Goal: Register for event/course: Register for event/course

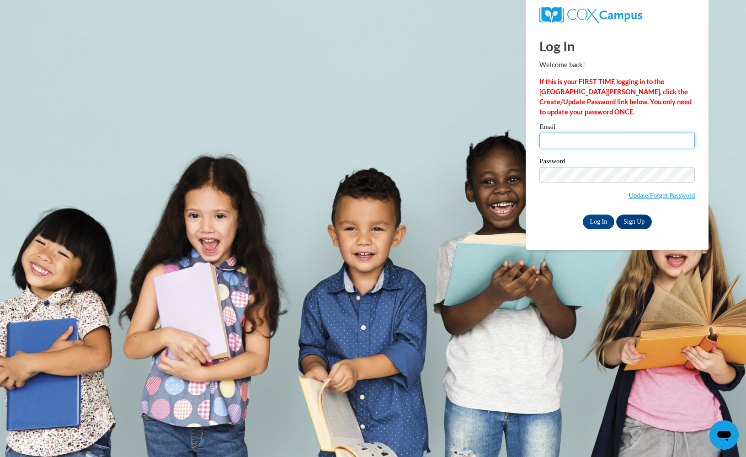
type input "ecox118@IvyTech.edu"
click at [597, 217] on input "Log In" at bounding box center [599, 221] width 32 height 15
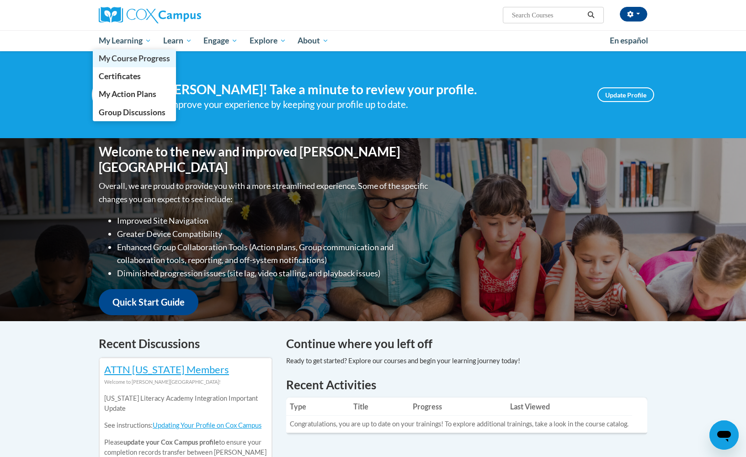
click at [131, 59] on span "My Course Progress" at bounding box center [134, 59] width 71 height 10
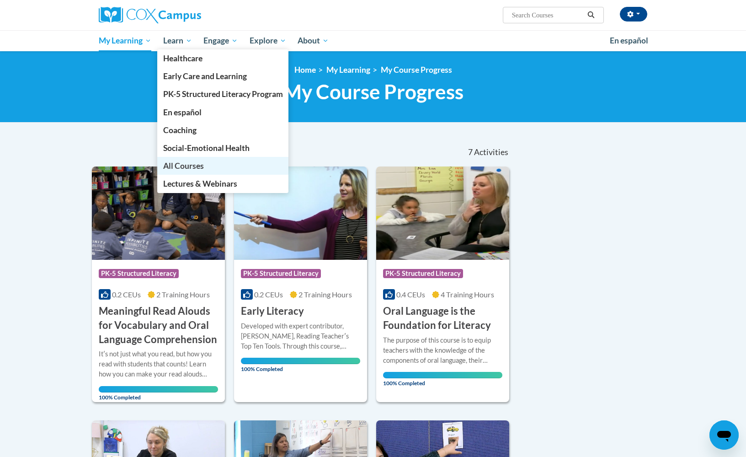
click at [193, 163] on span "All Courses" at bounding box center [183, 166] width 41 height 10
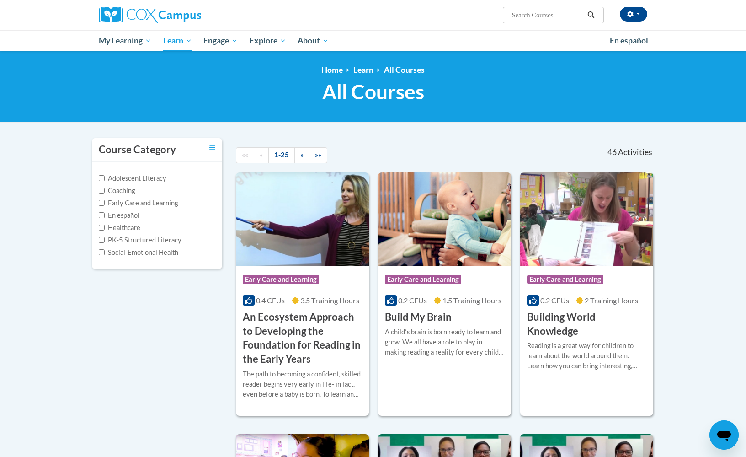
click at [561, 16] on input "Search..." at bounding box center [547, 15] width 73 height 11
type input "Reading Fluency"
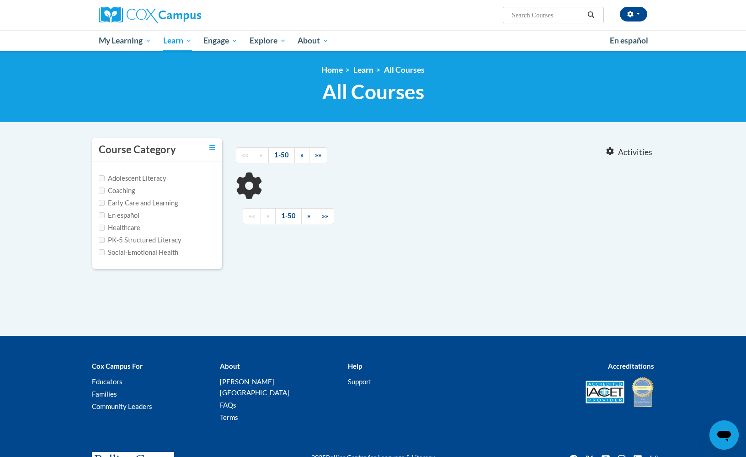
type input "Reading Fluency"
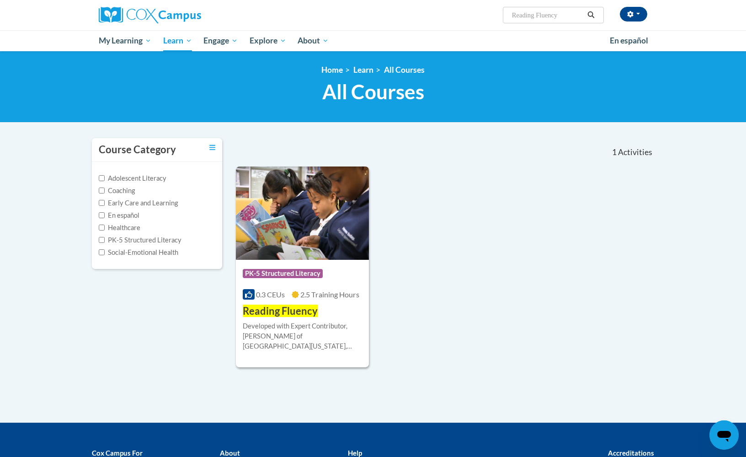
click at [314, 264] on div "Course Category: PK-5 Structured Literacy" at bounding box center [302, 274] width 119 height 21
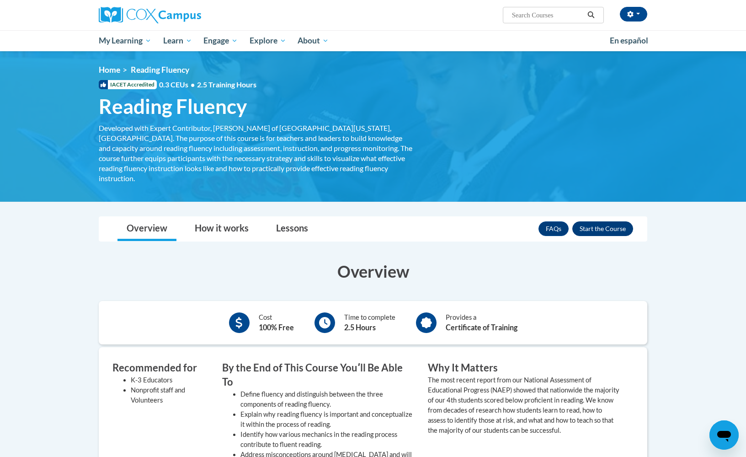
click at [592, 221] on button "Enroll" at bounding box center [603, 228] width 61 height 15
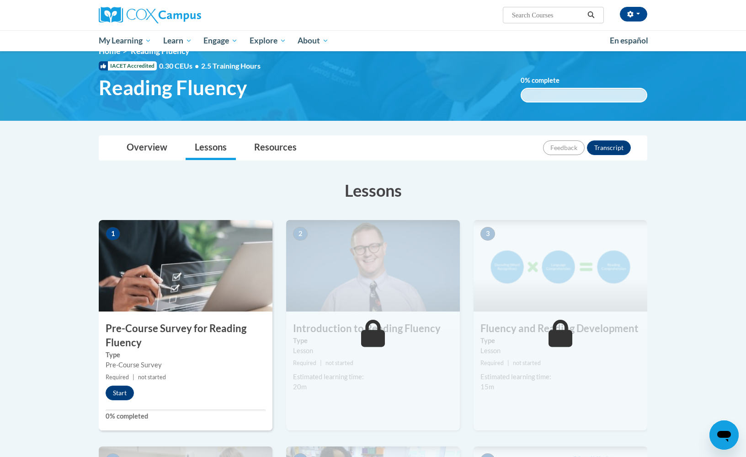
scroll to position [11, 0]
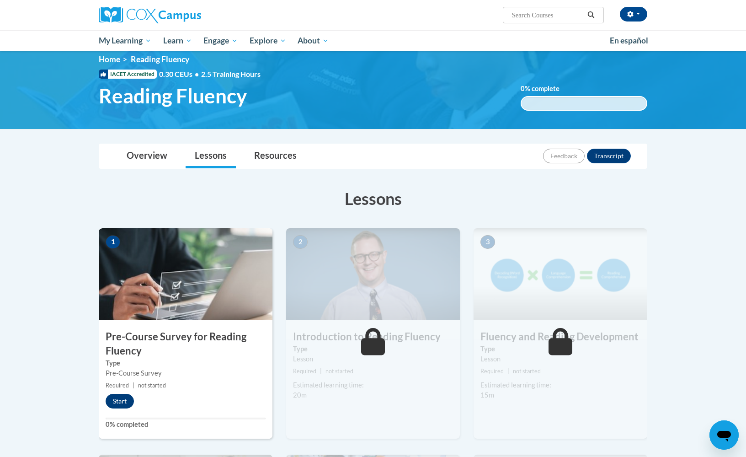
click at [118, 403] on button "Start" at bounding box center [120, 401] width 28 height 15
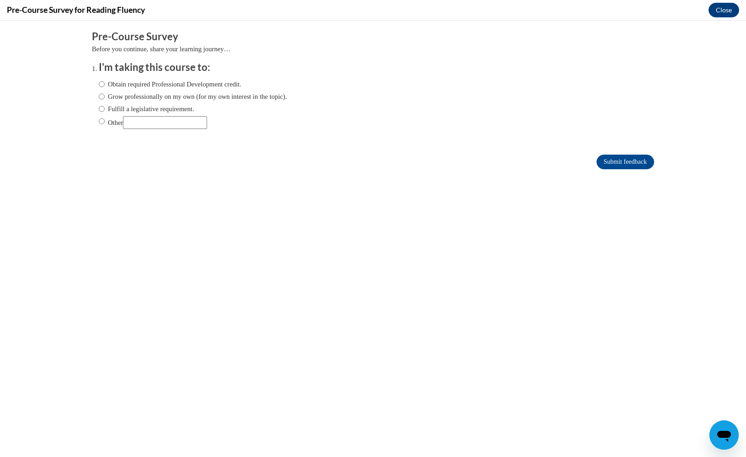
scroll to position [0, 0]
click at [107, 84] on label "Obtain required Professional Development credit." at bounding box center [170, 84] width 143 height 10
click at [105, 84] on input "Obtain required Professional Development credit." at bounding box center [102, 84] width 6 height 10
radio input "true"
click at [127, 93] on label "Grow professionally on my own (for my own interest in the topic)." at bounding box center [193, 96] width 188 height 10
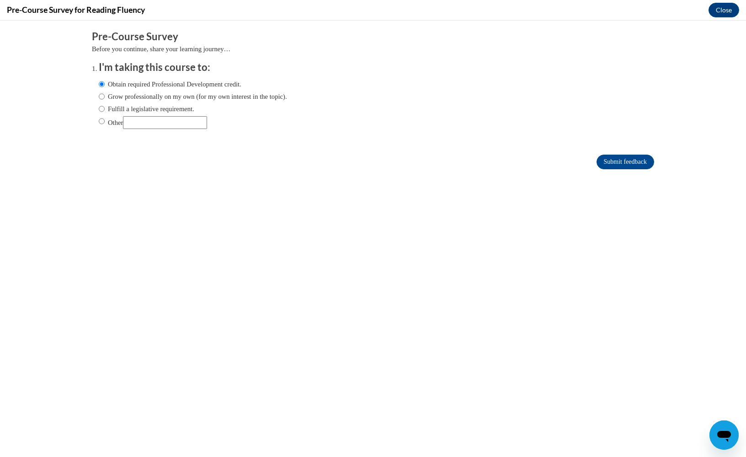
click at [105, 93] on input "Grow professionally on my own (for my own interest in the topic)." at bounding box center [102, 96] width 6 height 10
radio input "true"
click at [122, 81] on label "Obtain required Professional Development credit." at bounding box center [170, 84] width 143 height 10
click at [105, 81] on input "Obtain required Professional Development credit." at bounding box center [102, 84] width 6 height 10
radio input "true"
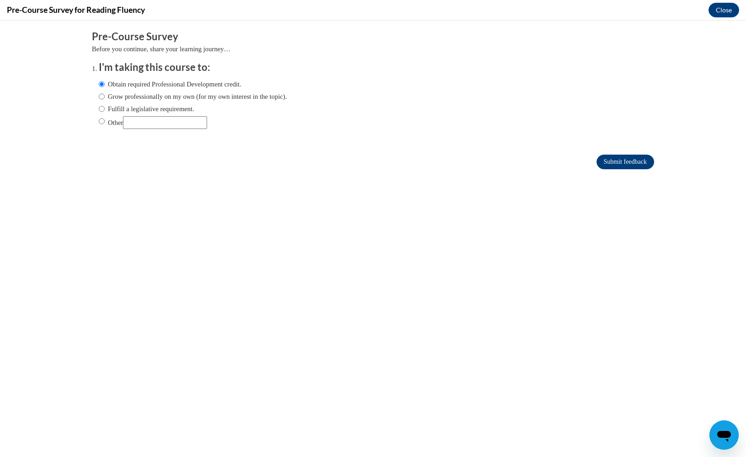
click at [605, 163] on input "Submit feedback" at bounding box center [626, 162] width 58 height 15
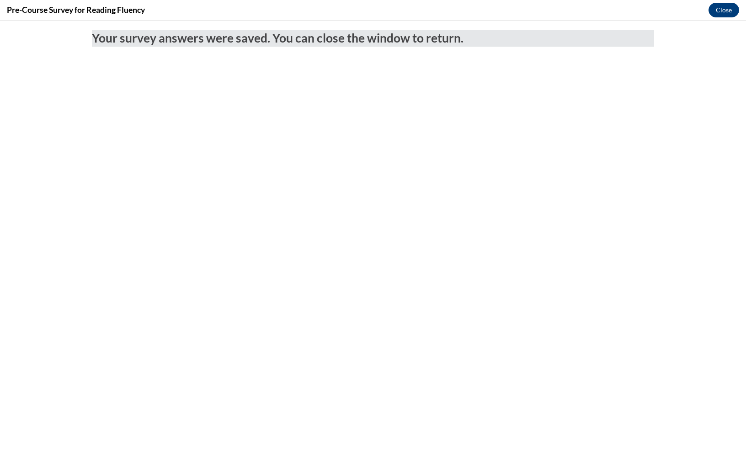
click at [720, 9] on button "Close" at bounding box center [724, 10] width 31 height 15
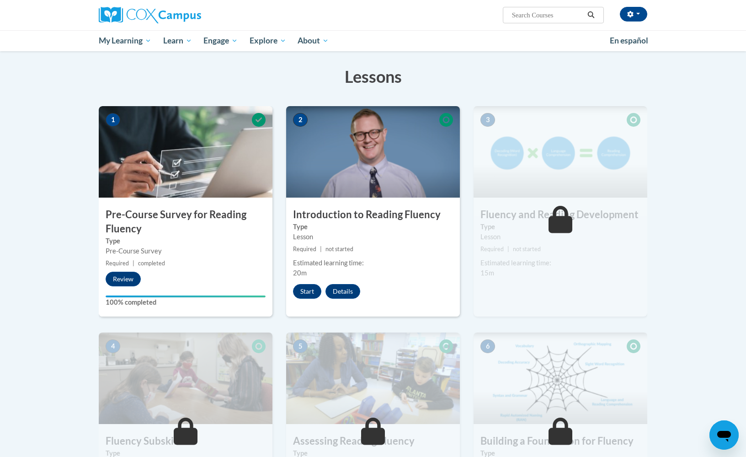
scroll to position [136, 0]
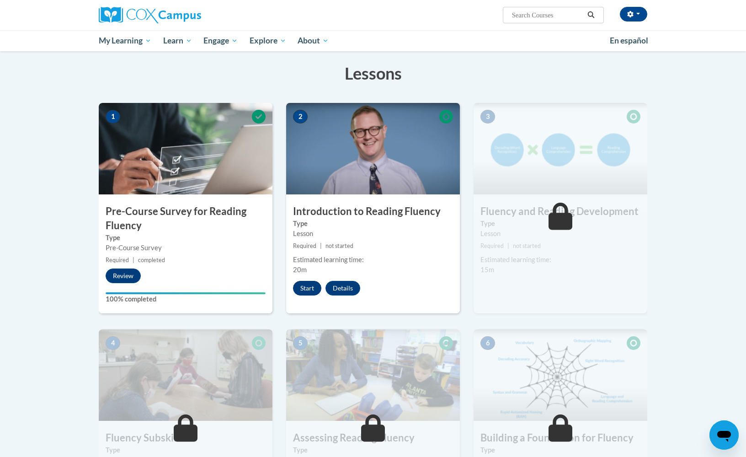
click at [313, 288] on button "Start" at bounding box center [307, 288] width 28 height 15
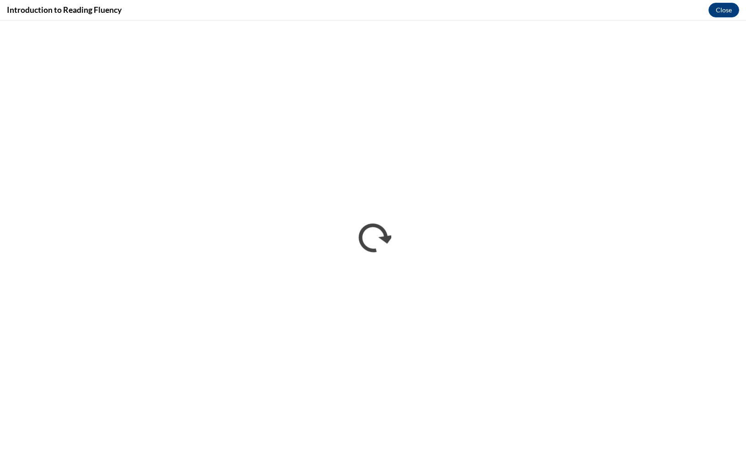
scroll to position [0, 0]
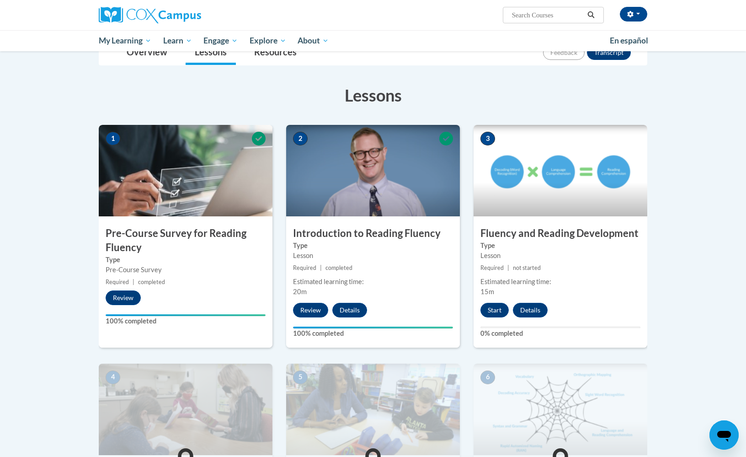
scroll to position [105, 0]
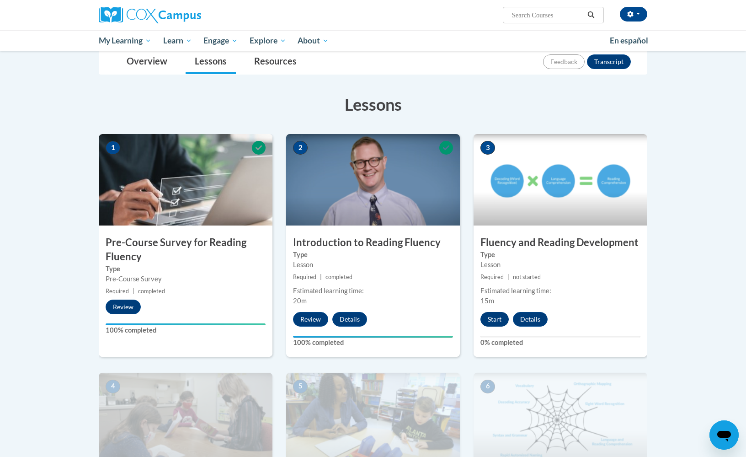
click at [496, 321] on button "Start" at bounding box center [495, 319] width 28 height 15
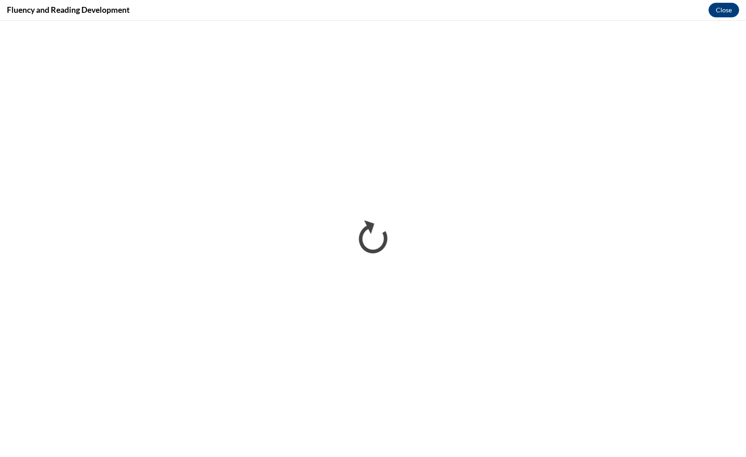
scroll to position [0, 0]
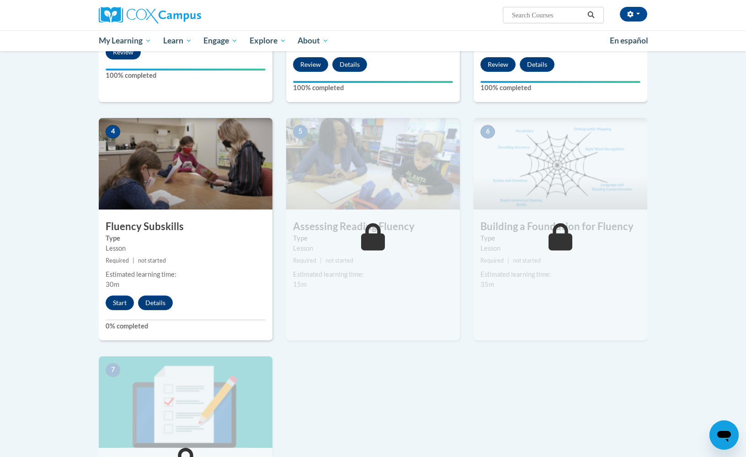
scroll to position [361, 0]
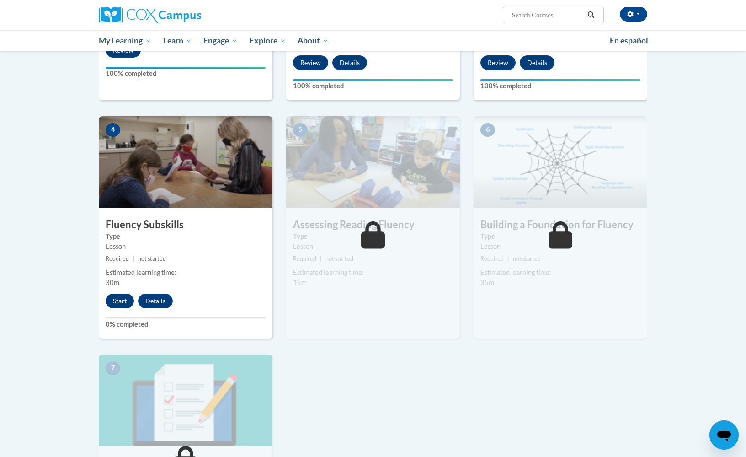
click at [120, 300] on button "Start" at bounding box center [120, 301] width 28 height 15
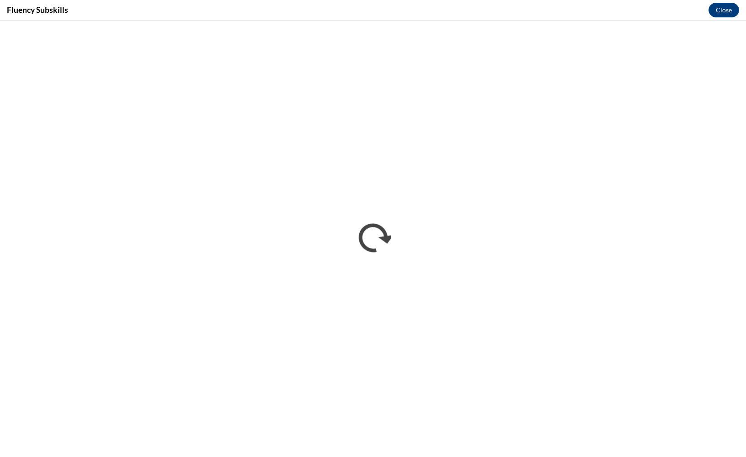
scroll to position [0, 0]
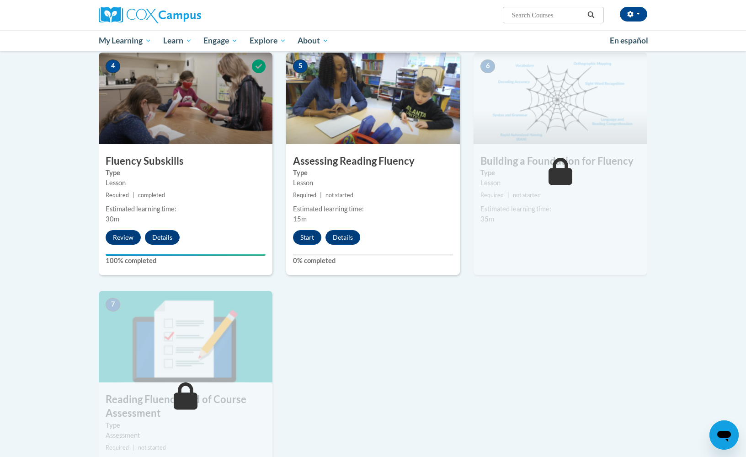
scroll to position [464, 0]
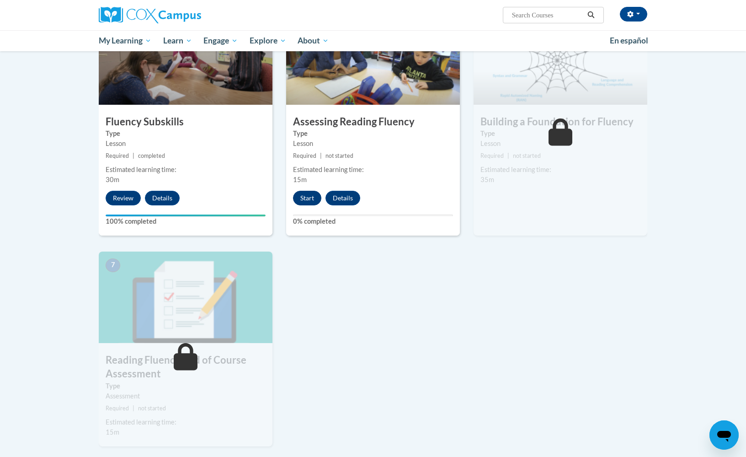
click at [304, 196] on button "Start" at bounding box center [307, 198] width 28 height 15
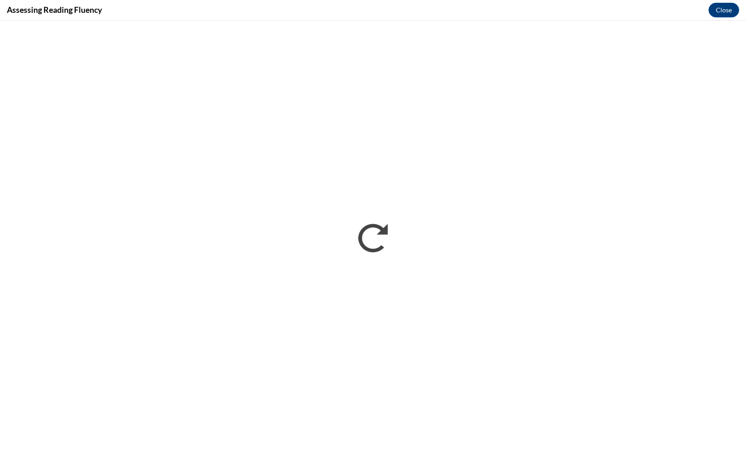
scroll to position [0, 0]
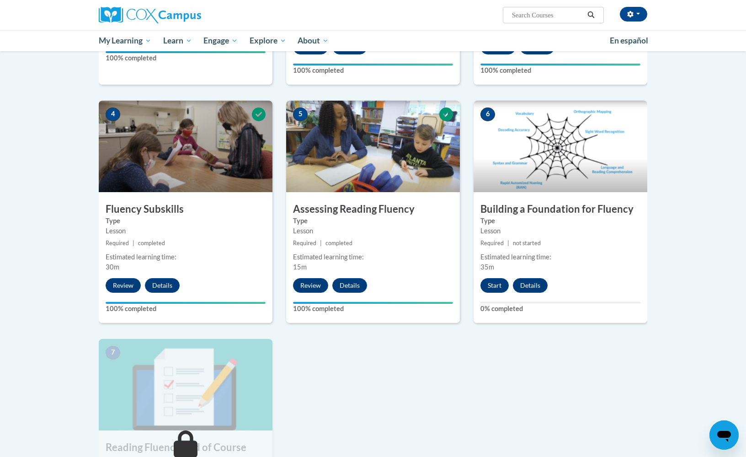
scroll to position [381, 0]
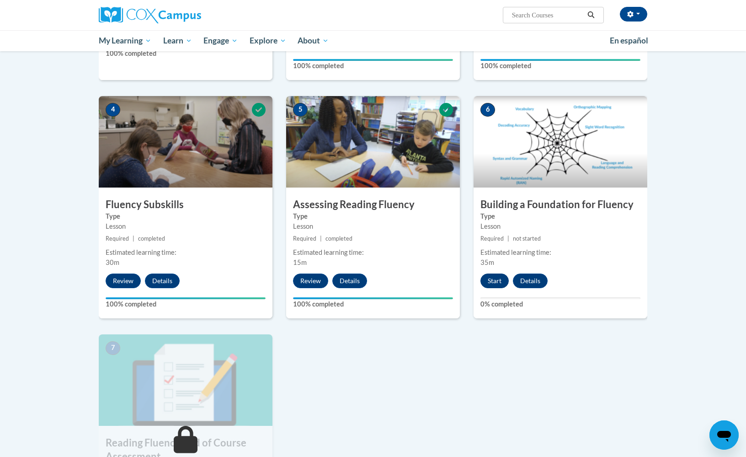
click at [486, 279] on button "Start" at bounding box center [495, 280] width 28 height 15
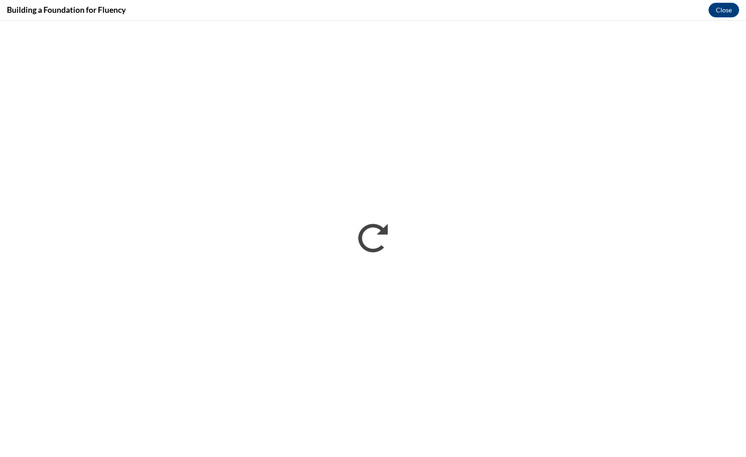
scroll to position [0, 0]
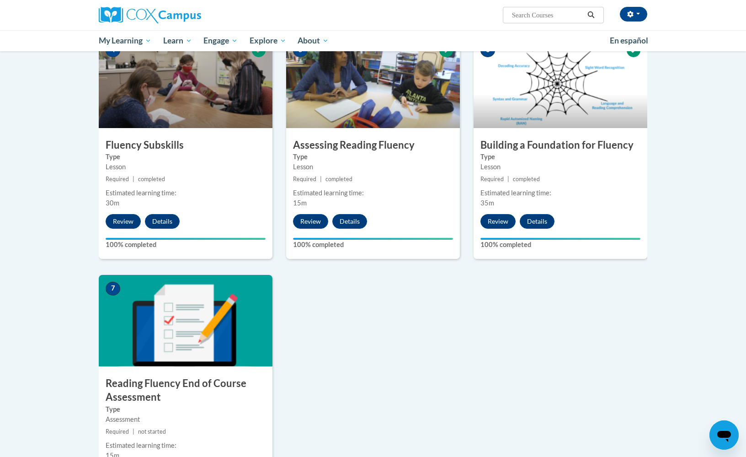
scroll to position [517, 0]
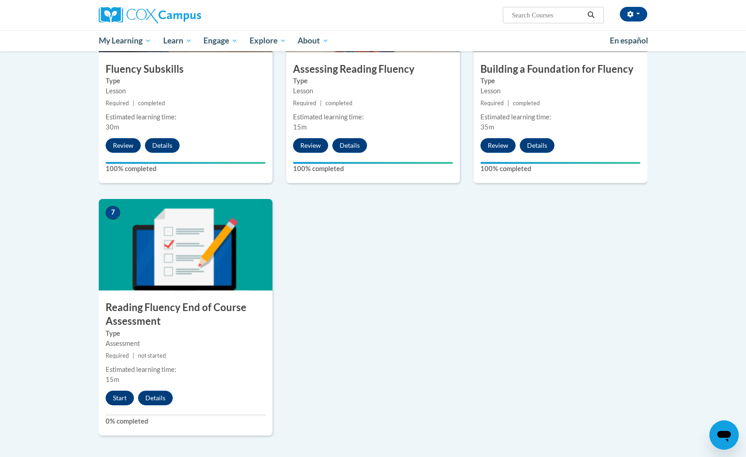
click at [118, 397] on button "Start" at bounding box center [120, 398] width 28 height 15
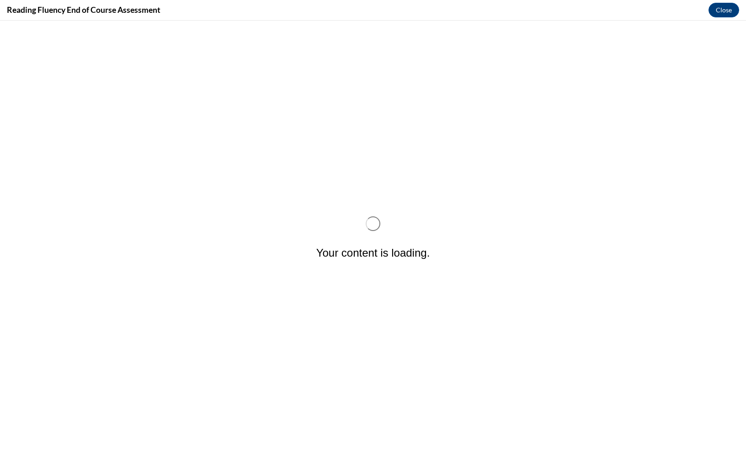
scroll to position [0, 0]
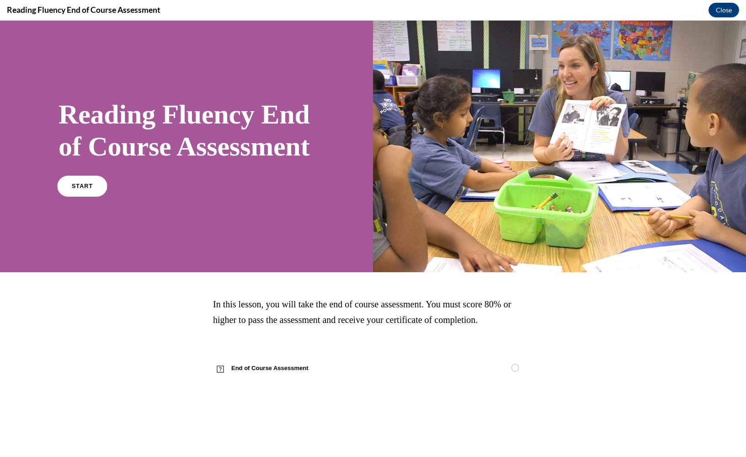
click at [98, 196] on link "START" at bounding box center [82, 185] width 50 height 21
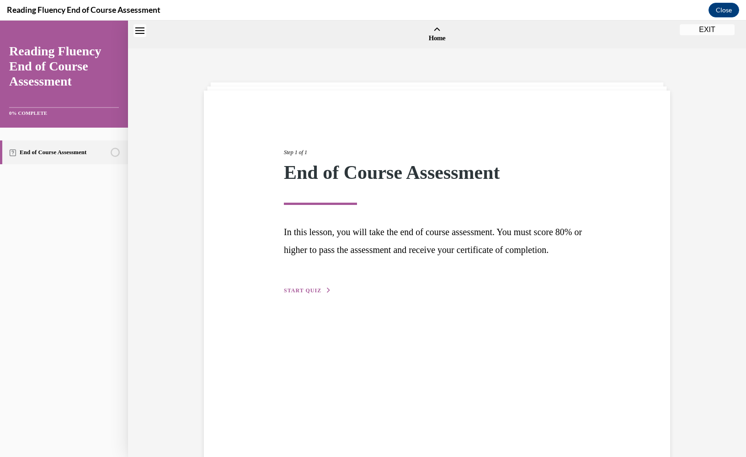
scroll to position [28, 0]
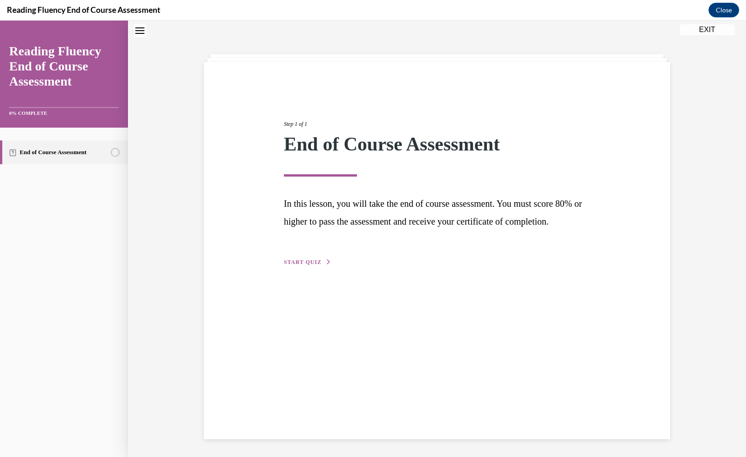
click at [300, 265] on span "START QUIZ" at bounding box center [303, 262] width 38 height 6
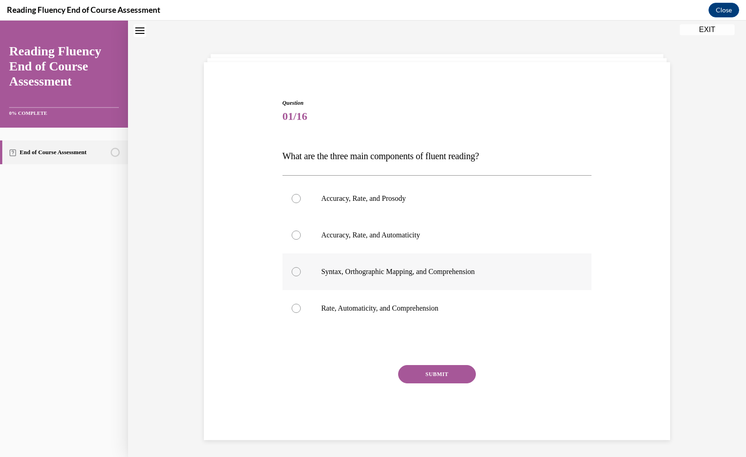
scroll to position [28, 0]
click at [345, 202] on p "Accuracy, Rate, and Prosody" at bounding box center [446, 198] width 248 height 9
click at [301, 202] on input "Accuracy, Rate, and Prosody" at bounding box center [296, 198] width 9 height 9
radio input "true"
click at [431, 381] on button "SUBMIT" at bounding box center [437, 374] width 78 height 18
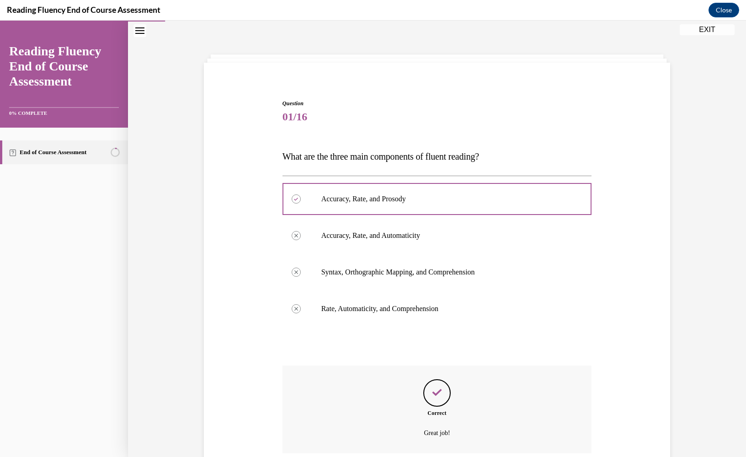
scroll to position [92, 0]
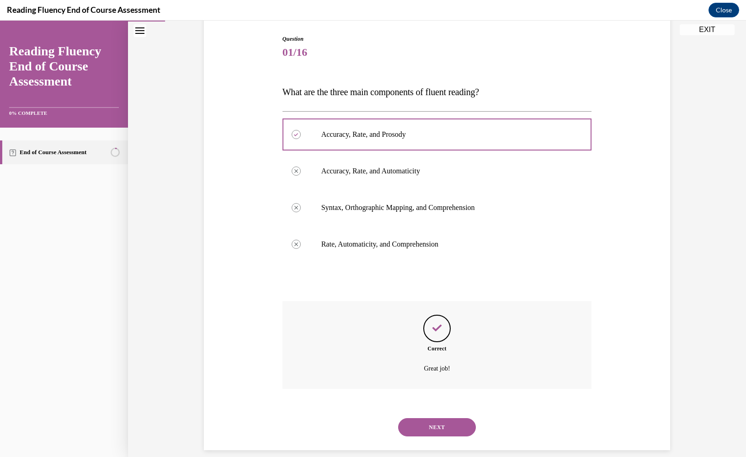
click at [421, 418] on button "NEXT" at bounding box center [437, 427] width 78 height 18
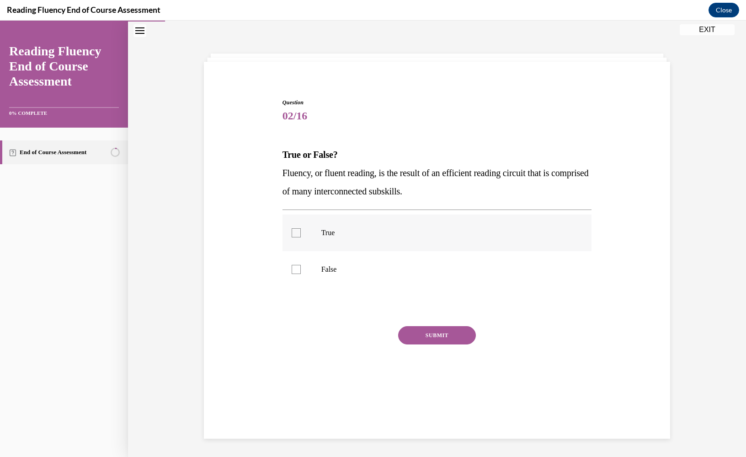
click at [296, 233] on div at bounding box center [296, 232] width 9 height 9
click at [296, 233] on input "True" at bounding box center [296, 232] width 9 height 9
checkbox input "true"
click at [418, 328] on button "SUBMIT" at bounding box center [437, 335] width 78 height 18
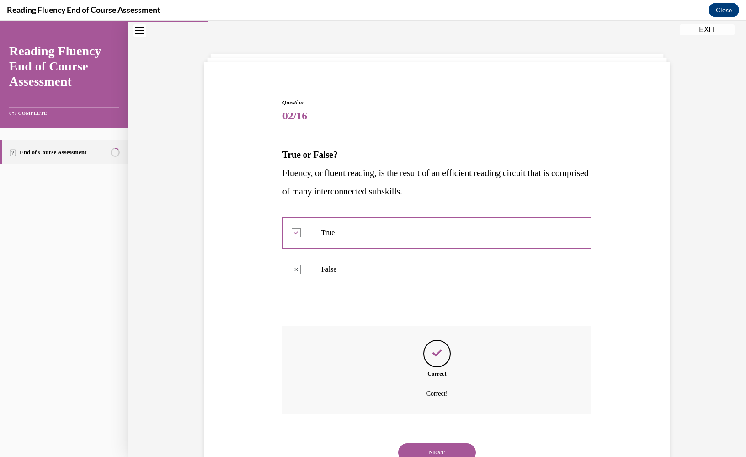
scroll to position [54, 0]
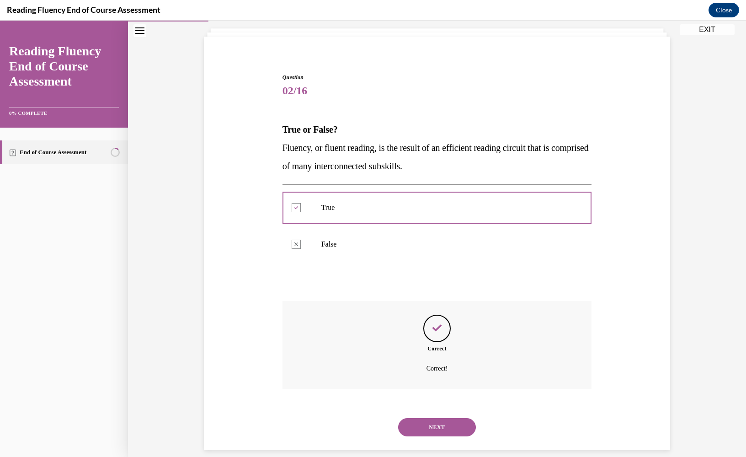
click at [409, 418] on button "NEXT" at bounding box center [437, 427] width 78 height 18
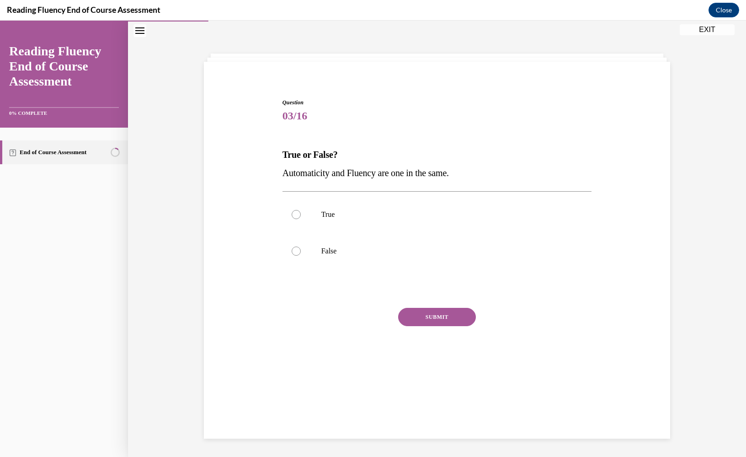
scroll to position [29, 0]
click at [310, 223] on label "True" at bounding box center [438, 214] width 310 height 37
click at [301, 219] on input "True" at bounding box center [296, 214] width 9 height 9
radio input "true"
click at [325, 226] on label "True" at bounding box center [438, 214] width 310 height 37
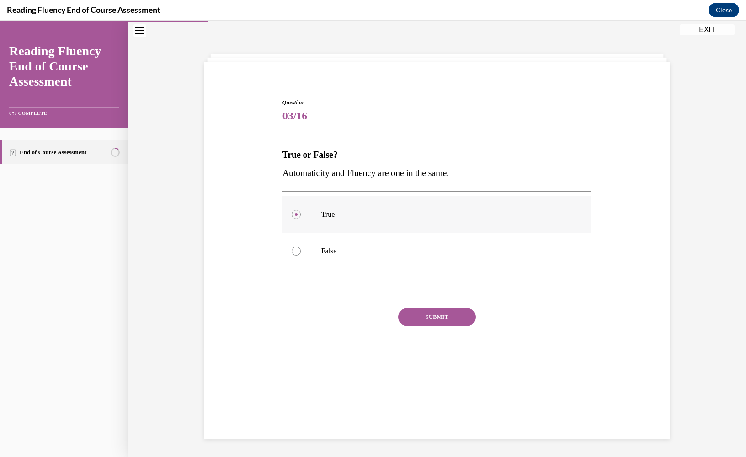
click at [301, 219] on input "True" at bounding box center [296, 214] width 9 height 9
click at [336, 234] on label "False" at bounding box center [438, 251] width 310 height 37
click at [301, 247] on input "False" at bounding box center [296, 251] width 9 height 9
radio input "true"
click at [413, 287] on div at bounding box center [438, 288] width 310 height 11
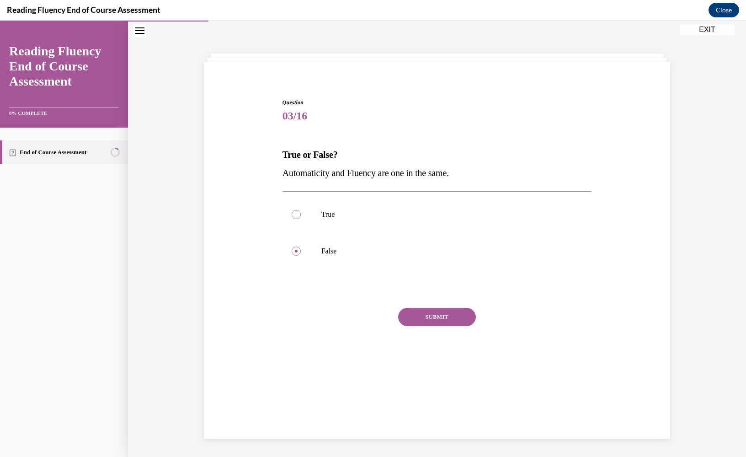
click at [419, 292] on div at bounding box center [438, 288] width 310 height 11
click at [446, 292] on div at bounding box center [438, 288] width 310 height 11
click at [452, 284] on div at bounding box center [438, 288] width 310 height 11
click at [435, 289] on div at bounding box center [438, 288] width 310 height 11
click at [338, 234] on label "False" at bounding box center [438, 251] width 310 height 37
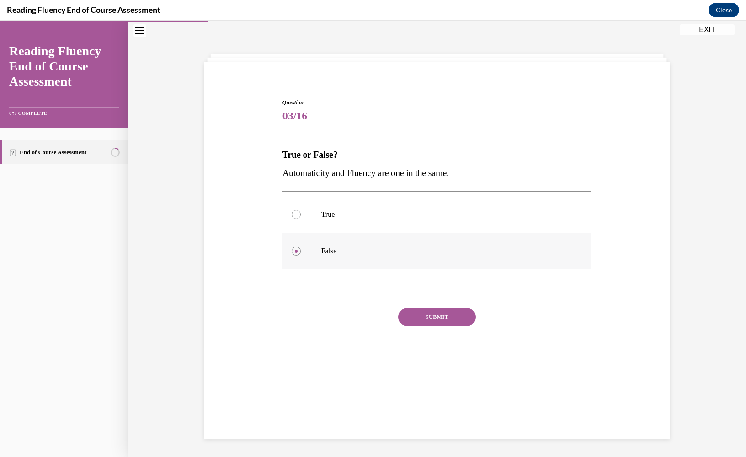
click at [301, 247] on input "False" at bounding box center [296, 251] width 9 height 9
click at [423, 293] on div at bounding box center [438, 288] width 310 height 11
click at [432, 289] on div at bounding box center [438, 288] width 310 height 11
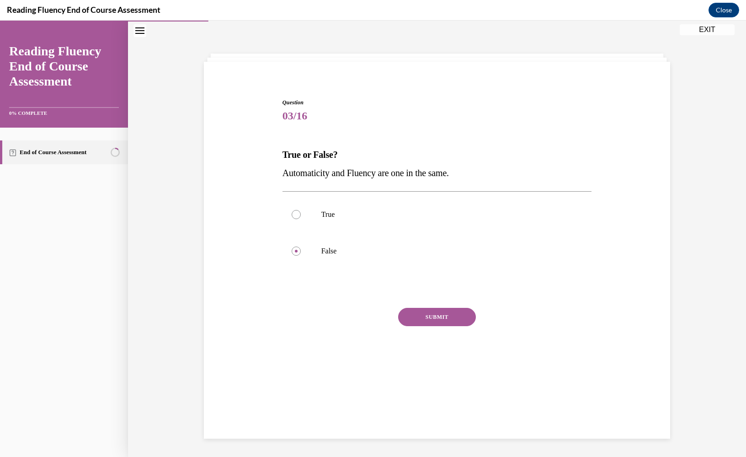
click at [441, 316] on button "SUBMIT" at bounding box center [437, 317] width 78 height 18
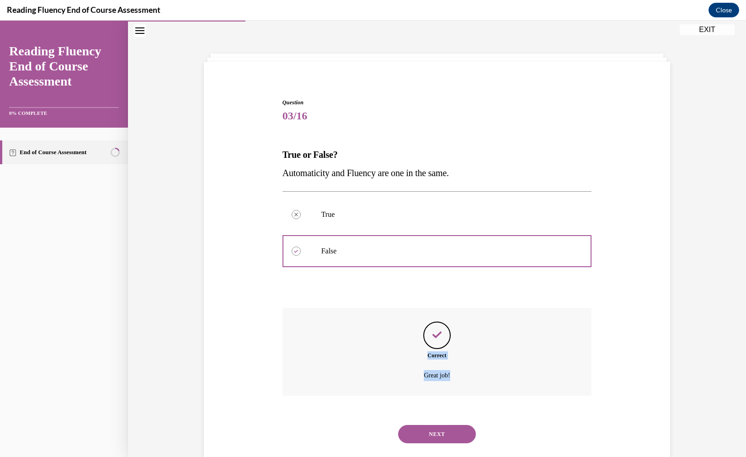
scroll to position [36, 0]
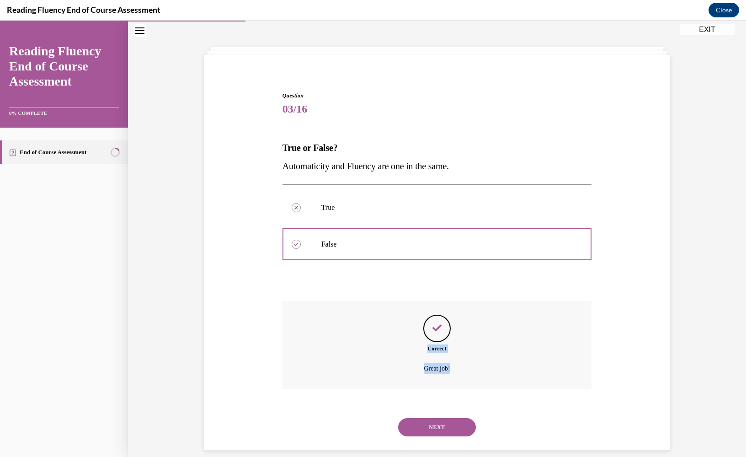
click at [422, 418] on button "NEXT" at bounding box center [437, 427] width 78 height 18
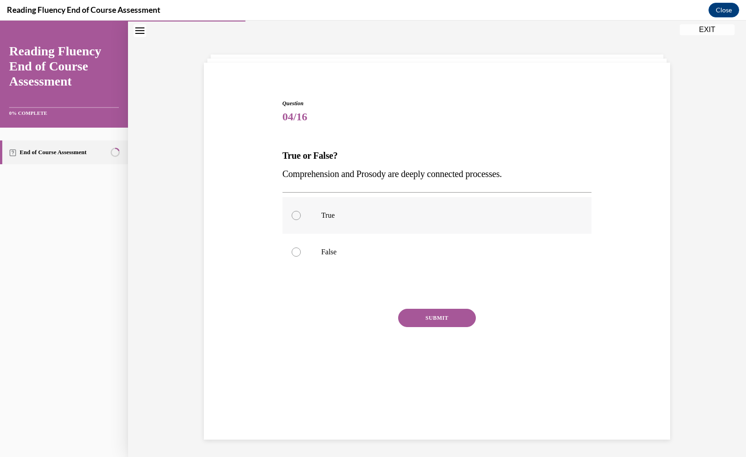
click at [304, 208] on label "True" at bounding box center [438, 215] width 310 height 37
click at [301, 211] on input "True" at bounding box center [296, 215] width 9 height 9
radio input "true"
click at [436, 320] on button "SUBMIT" at bounding box center [437, 318] width 78 height 18
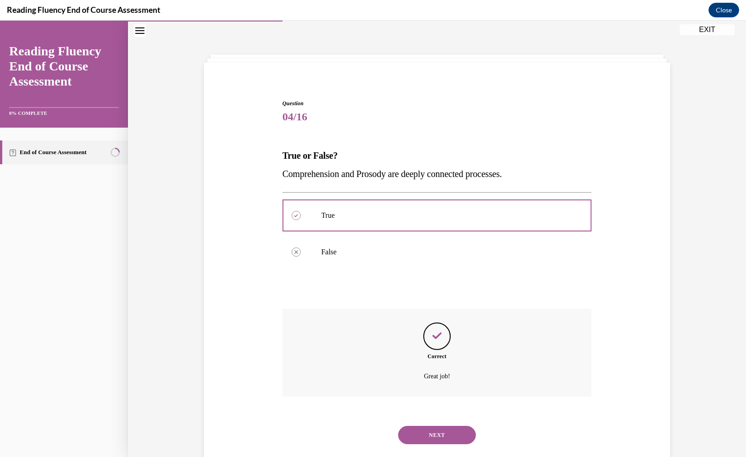
scroll to position [36, 0]
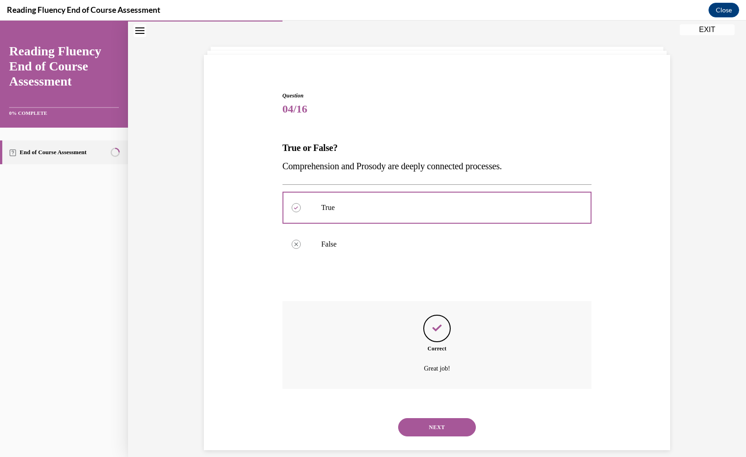
click at [418, 418] on button "NEXT" at bounding box center [437, 427] width 78 height 18
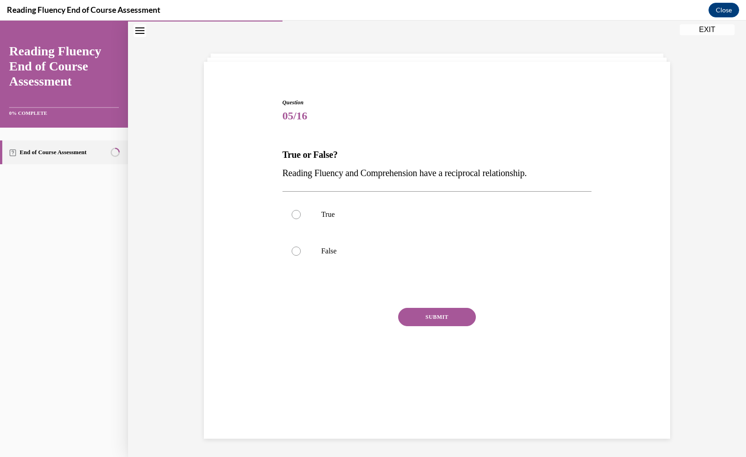
scroll to position [29, 0]
click at [316, 216] on label "True" at bounding box center [438, 214] width 310 height 37
click at [301, 216] on input "True" at bounding box center [296, 214] width 9 height 9
radio input "true"
click at [436, 311] on button "SUBMIT" at bounding box center [437, 317] width 78 height 18
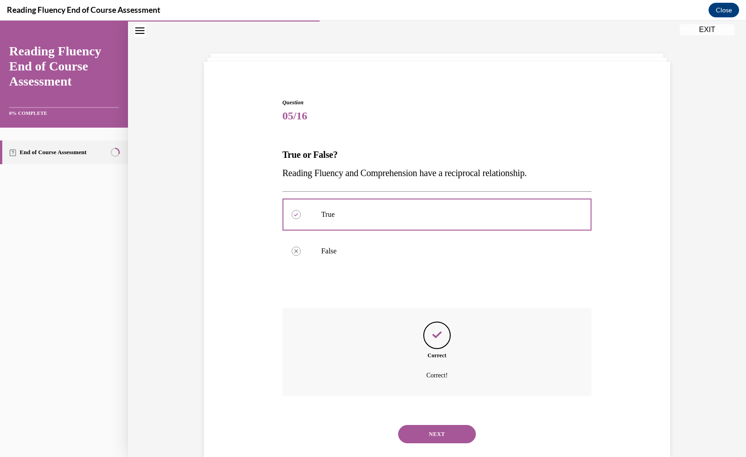
click at [427, 425] on button "NEXT" at bounding box center [437, 434] width 78 height 18
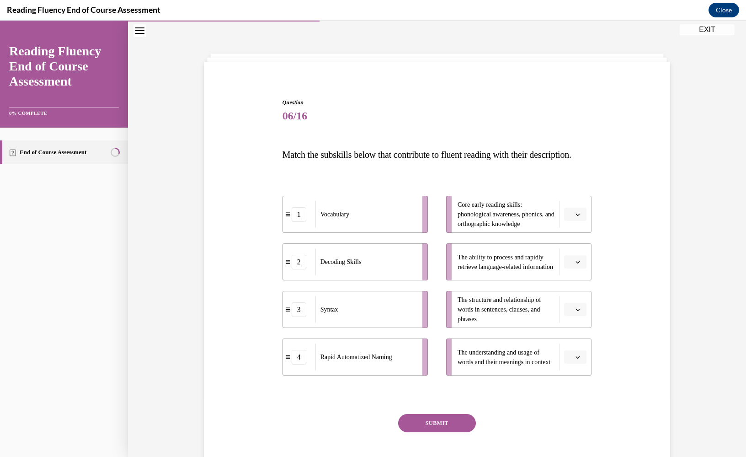
click at [583, 225] on li "Core early reading skills: phonological awareness, phonics, and orthographic kn…" at bounding box center [518, 214] width 145 height 37
click at [578, 225] on li "Core early reading skills: phonological awareness, phonics, and orthographic kn…" at bounding box center [518, 214] width 145 height 37
click at [579, 221] on button "button" at bounding box center [575, 215] width 22 height 14
click at [576, 291] on div "2" at bounding box center [574, 289] width 23 height 18
click at [581, 269] on button "button" at bounding box center [575, 262] width 22 height 14
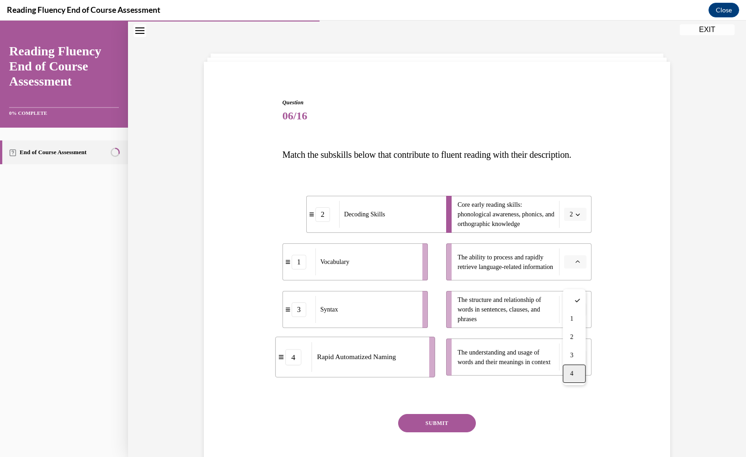
click at [574, 374] on span "4" at bounding box center [571, 373] width 3 height 7
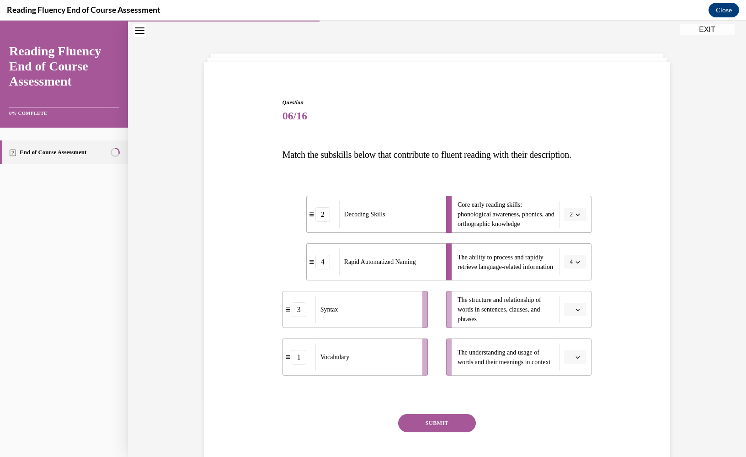
click at [579, 316] on button "button" at bounding box center [575, 310] width 22 height 14
click at [576, 402] on div "3" at bounding box center [574, 403] width 23 height 18
click at [580, 364] on button "button" at bounding box center [575, 357] width 22 height 14
click at [578, 301] on div "1" at bounding box center [574, 300] width 23 height 18
click at [444, 432] on button "SUBMIT" at bounding box center [437, 423] width 78 height 18
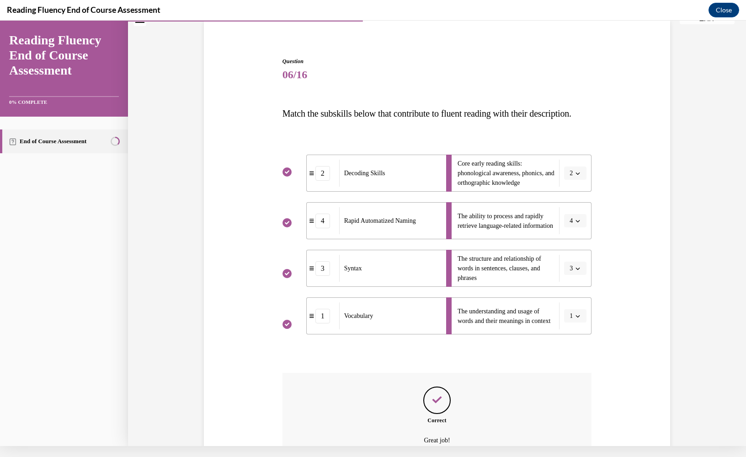
scroll to position [160, 0]
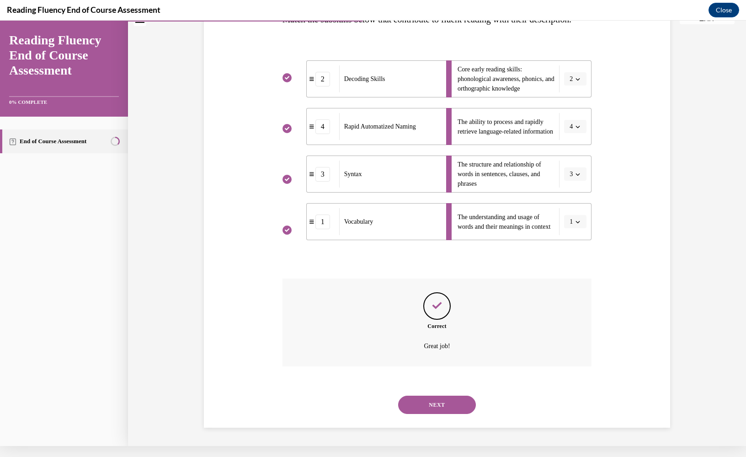
click at [435, 404] on button "NEXT" at bounding box center [437, 405] width 78 height 18
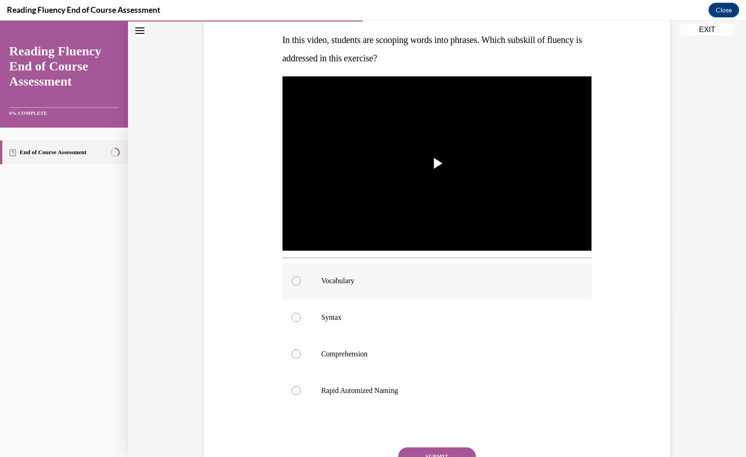
click at [444, 295] on label "Vocabulary" at bounding box center [438, 281] width 310 height 37
click at [301, 285] on input "Vocabulary" at bounding box center [296, 280] width 9 height 9
radio input "true"
click at [436, 308] on label "Syntax" at bounding box center [438, 317] width 310 height 37
click at [301, 313] on input "Syntax" at bounding box center [296, 317] width 9 height 9
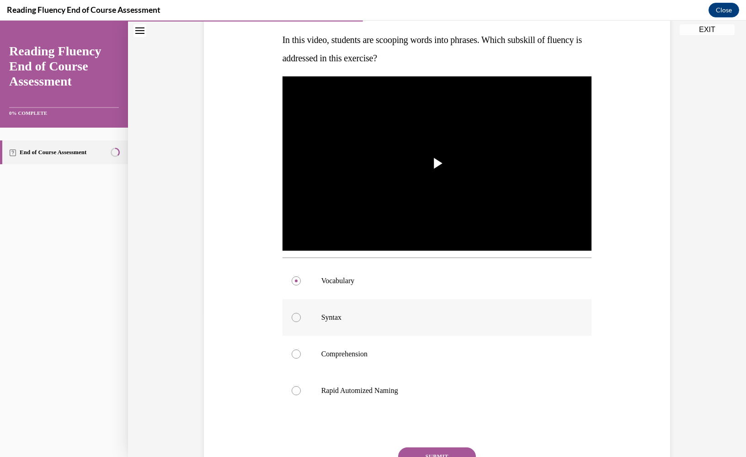
radio input "true"
click at [432, 309] on label "Syntax" at bounding box center [438, 317] width 310 height 37
click at [301, 313] on input "Syntax" at bounding box center [296, 317] width 9 height 9
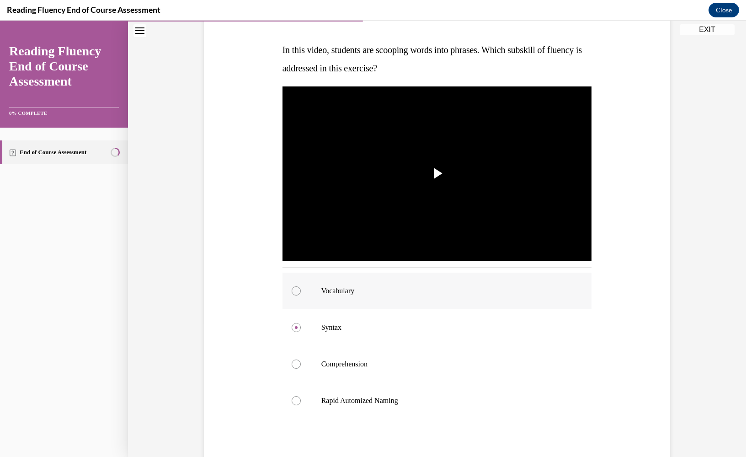
scroll to position [135, 0]
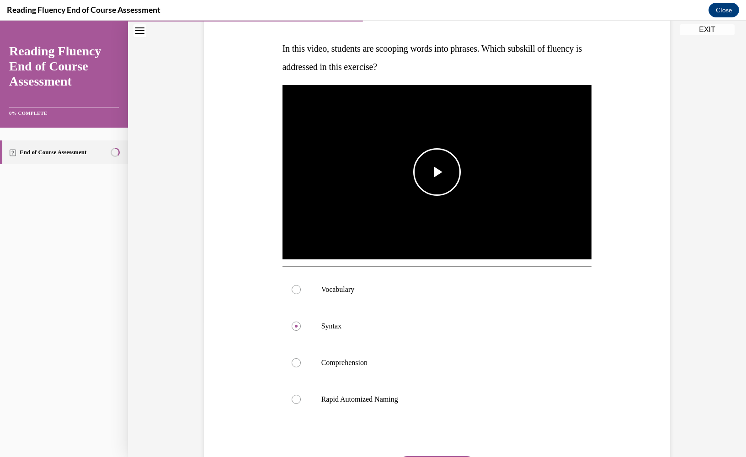
click at [437, 172] on span "Video player" at bounding box center [437, 172] width 0 height 0
click at [426, 208] on video "Video player" at bounding box center [438, 172] width 310 height 174
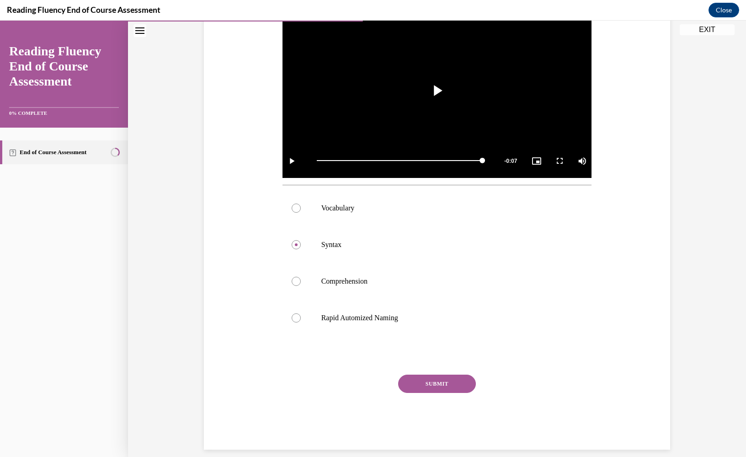
click at [444, 381] on button "SUBMIT" at bounding box center [437, 384] width 78 height 18
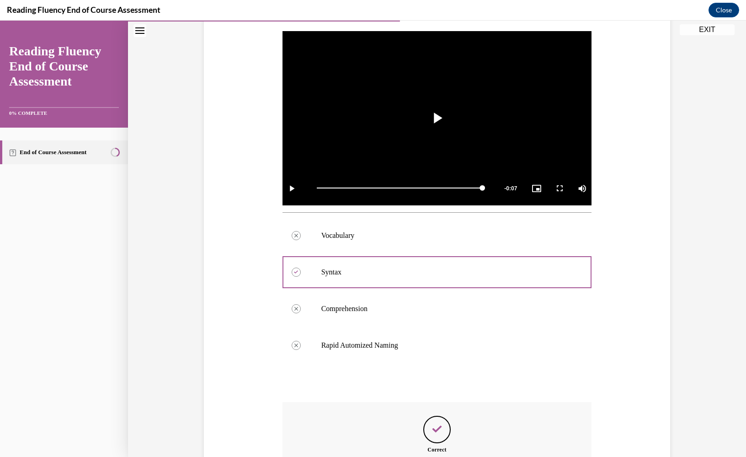
scroll to position [290, 0]
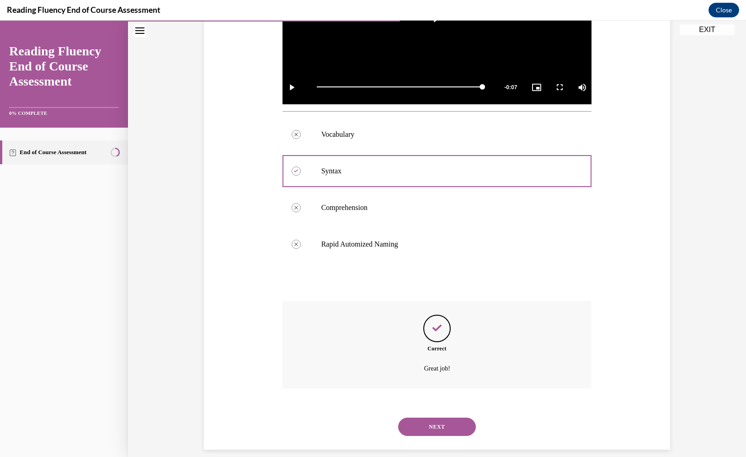
click at [416, 419] on button "NEXT" at bounding box center [437, 427] width 78 height 18
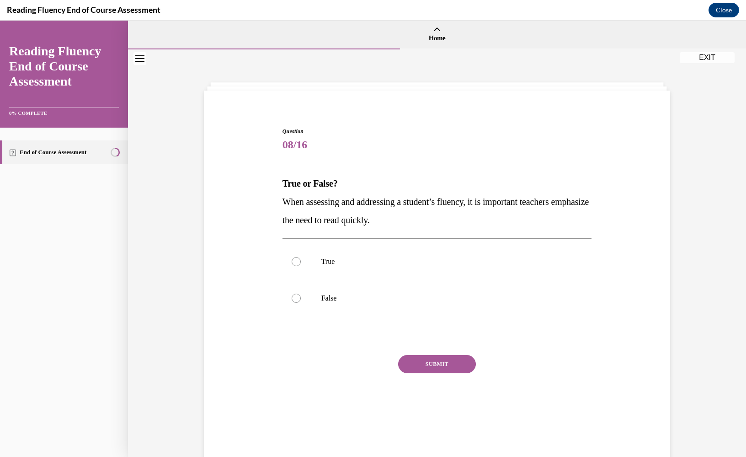
scroll to position [0, 0]
click at [317, 295] on label "False" at bounding box center [438, 298] width 310 height 37
click at [301, 295] on input "False" at bounding box center [296, 298] width 9 height 9
radio input "true"
click at [424, 362] on button "SUBMIT" at bounding box center [437, 364] width 78 height 18
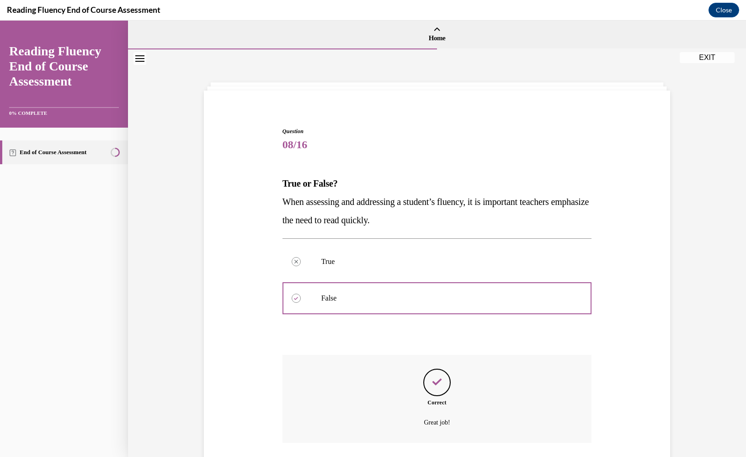
scroll to position [54, 0]
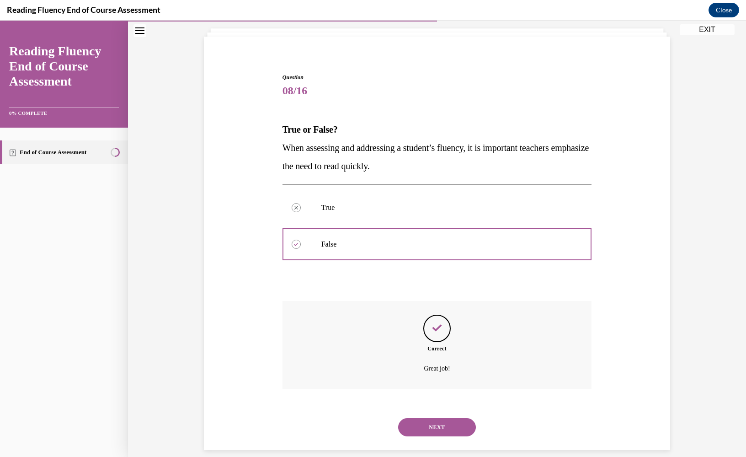
click at [428, 418] on button "NEXT" at bounding box center [437, 427] width 78 height 18
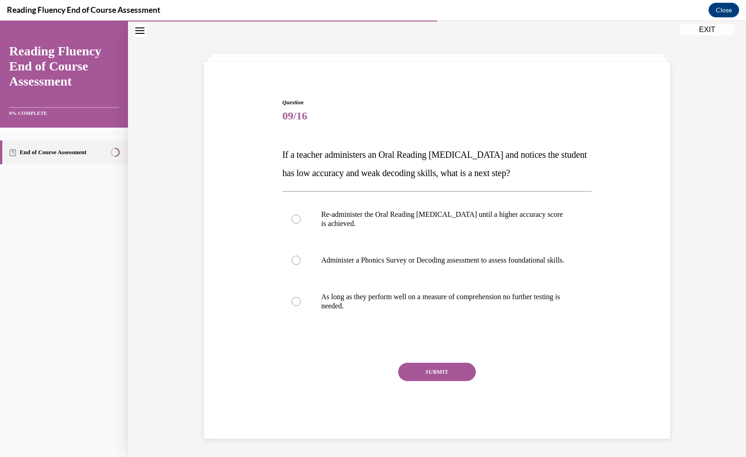
scroll to position [29, 0]
click at [328, 247] on label "Administer a Phonics Survey or Decoding assessment to assess foundational skill…" at bounding box center [438, 260] width 310 height 37
click at [301, 256] on input "Administer a Phonics Survey or Decoding assessment to assess foundational skill…" at bounding box center [296, 260] width 9 height 9
radio input "true"
click at [420, 349] on div at bounding box center [438, 343] width 310 height 11
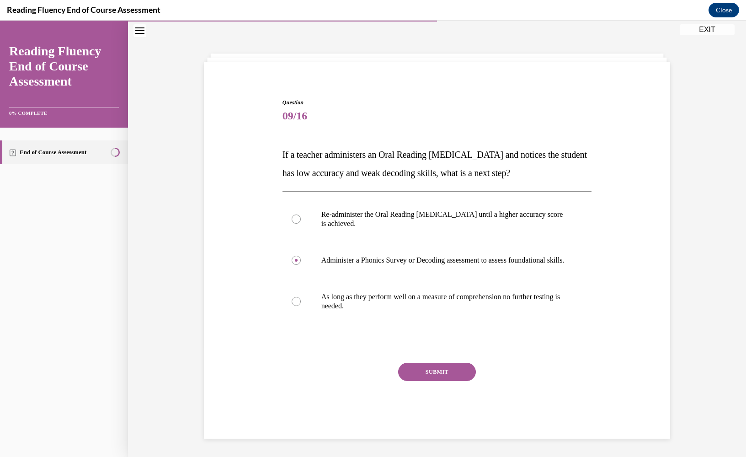
click at [420, 349] on div at bounding box center [438, 343] width 310 height 11
click at [377, 241] on label "Re-administer the Oral Reading Fluency assessment until a higher accuracy score…" at bounding box center [438, 219] width 310 height 46
click at [301, 224] on input "Re-administer the Oral Reading Fluency assessment until a higher accuracy score…" at bounding box center [296, 218] width 9 height 9
radio input "true"
click at [370, 245] on label "Administer a Phonics Survey or Decoding assessment to assess foundational skill…" at bounding box center [438, 260] width 310 height 37
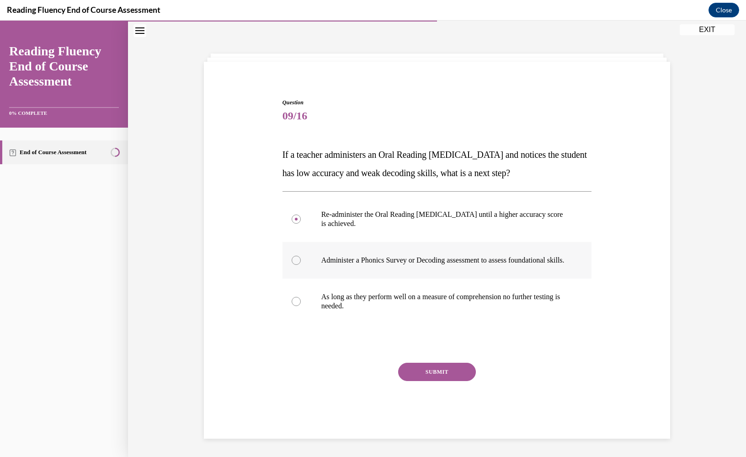
click at [301, 256] on input "Administer a Phonics Survey or Decoding assessment to assess foundational skill…" at bounding box center [296, 260] width 9 height 9
radio input "true"
click at [432, 349] on div at bounding box center [438, 343] width 310 height 11
click at [439, 349] on div at bounding box center [438, 343] width 310 height 11
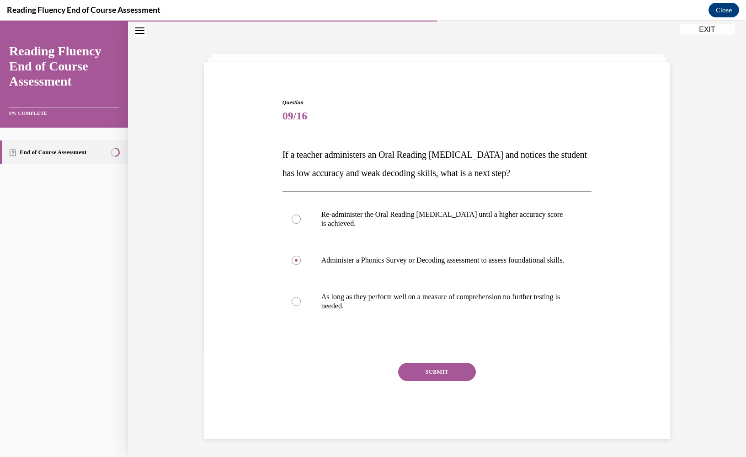
click at [434, 381] on button "SUBMIT" at bounding box center [437, 372] width 78 height 18
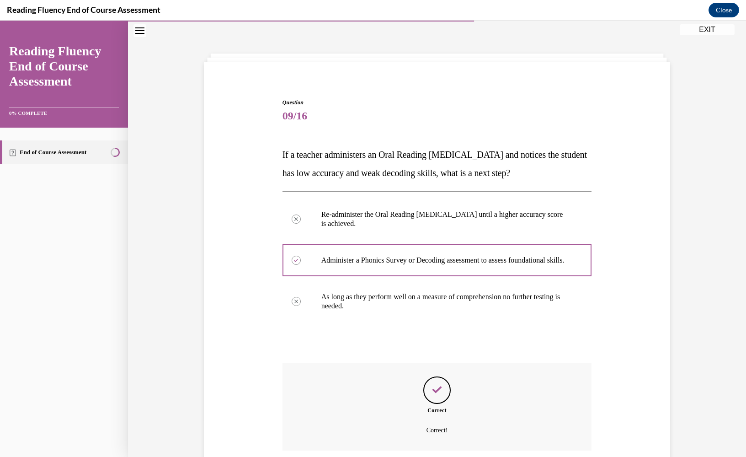
scroll to position [100, 0]
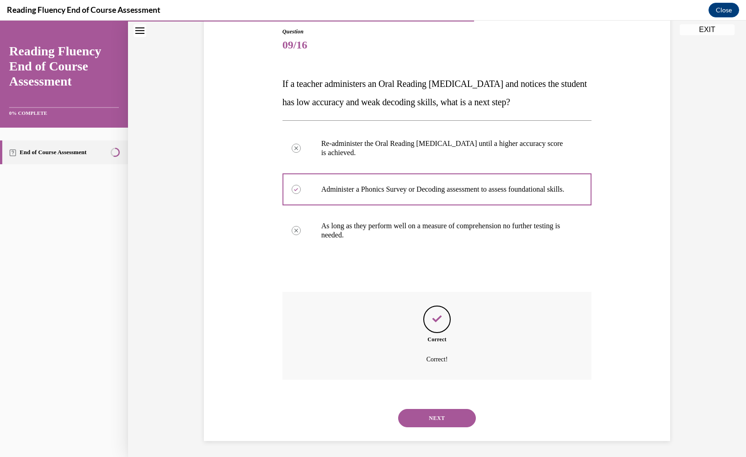
click at [423, 410] on button "NEXT" at bounding box center [437, 418] width 78 height 18
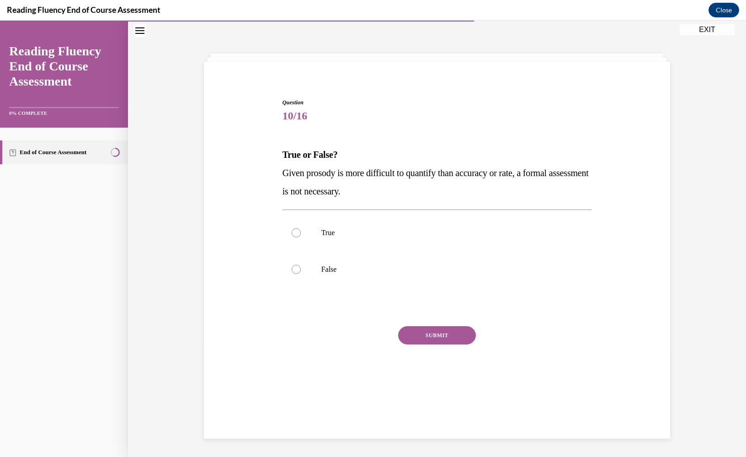
scroll to position [28, 0]
click at [327, 271] on p "False" at bounding box center [446, 270] width 248 height 9
click at [301, 271] on input "False" at bounding box center [296, 270] width 9 height 9
radio input "true"
click at [440, 339] on button "SUBMIT" at bounding box center [437, 336] width 78 height 18
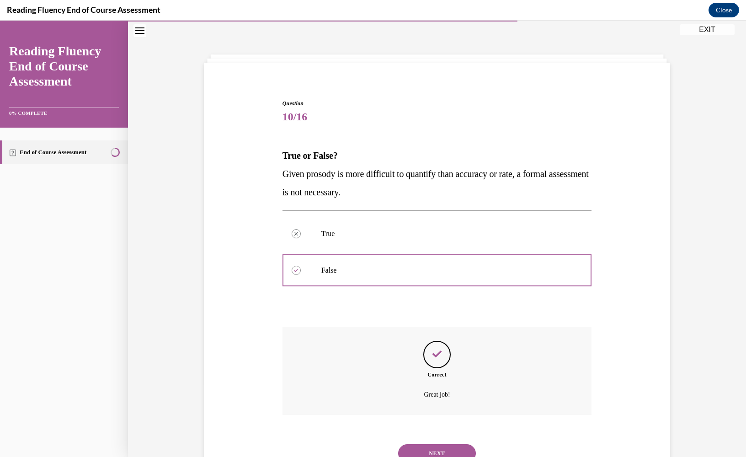
scroll to position [54, 0]
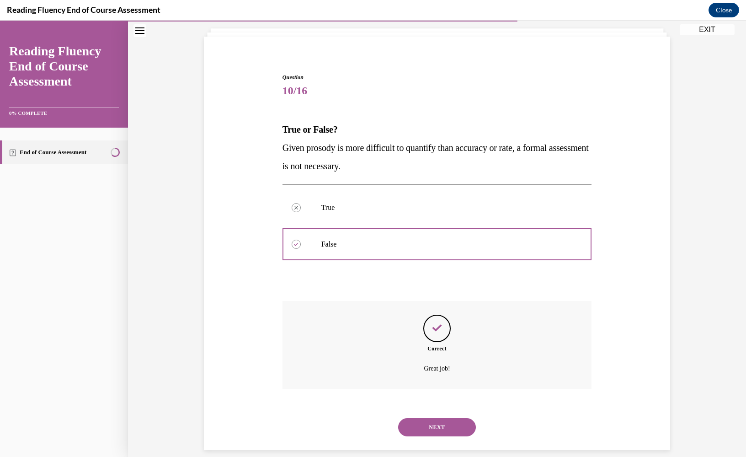
click at [425, 418] on button "NEXT" at bounding box center [437, 427] width 78 height 18
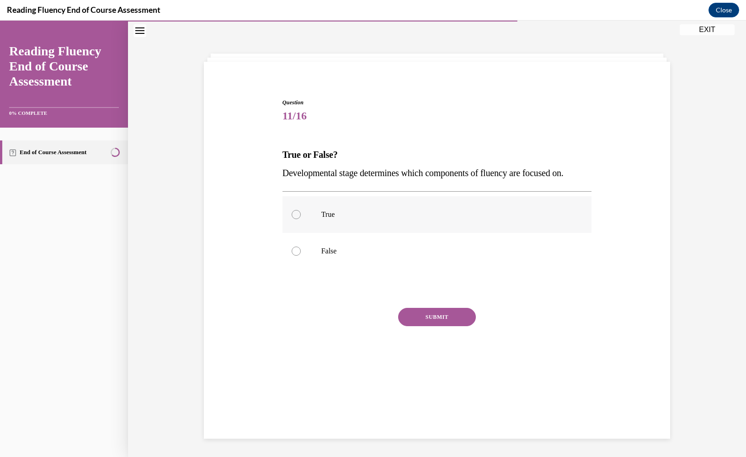
click at [333, 223] on label "True" at bounding box center [438, 214] width 310 height 37
click at [301, 219] on input "True" at bounding box center [296, 214] width 9 height 9
radio input "true"
click at [325, 234] on label "False" at bounding box center [438, 251] width 310 height 37
click at [301, 247] on input "False" at bounding box center [296, 251] width 9 height 9
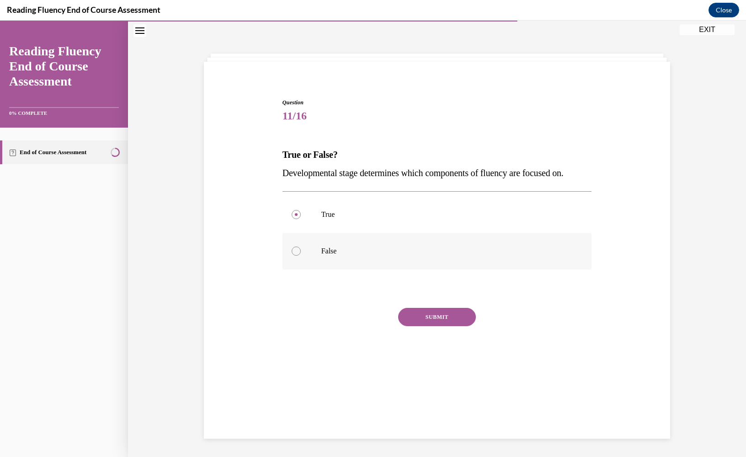
radio input "true"
click at [419, 285] on div at bounding box center [438, 288] width 310 height 11
click at [415, 296] on div "Question 11/16 True or False? Developmental stage determines which components o…" at bounding box center [438, 240] width 310 height 284
click at [434, 309] on button "SUBMIT" at bounding box center [437, 317] width 78 height 18
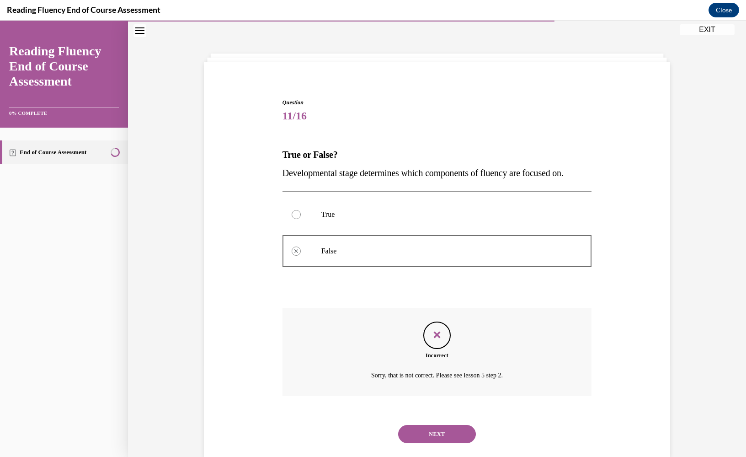
scroll to position [36, 0]
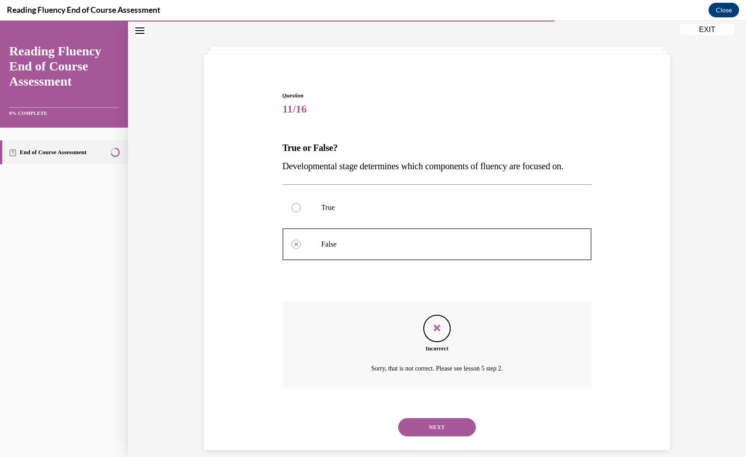
click at [437, 418] on button "NEXT" at bounding box center [437, 427] width 78 height 18
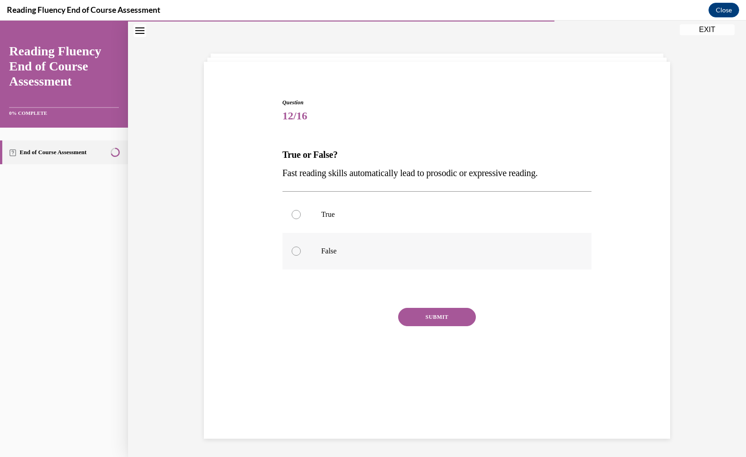
click at [327, 243] on label "False" at bounding box center [438, 251] width 310 height 37
click at [301, 247] on input "False" at bounding box center [296, 251] width 9 height 9
radio input "true"
click at [434, 318] on button "SUBMIT" at bounding box center [437, 317] width 78 height 18
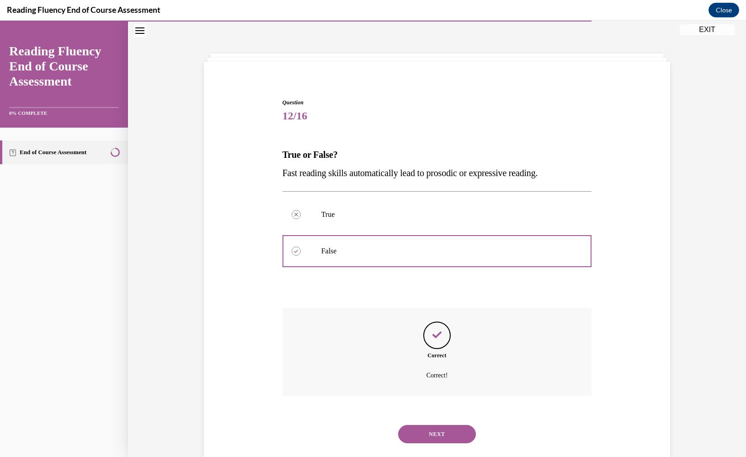
click at [438, 425] on button "NEXT" at bounding box center [437, 434] width 78 height 18
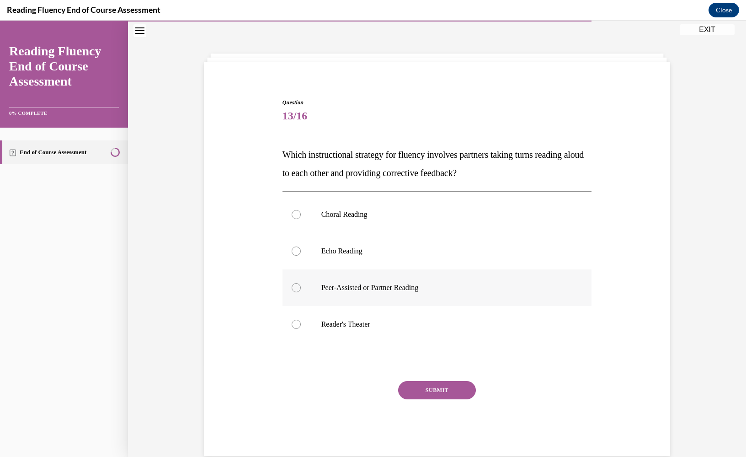
click at [314, 284] on label "Peer-Assisted or Partner Reading" at bounding box center [438, 287] width 310 height 37
click at [301, 284] on input "Peer-Assisted or Partner Reading" at bounding box center [296, 287] width 9 height 9
radio input "true"
click at [433, 383] on button "SUBMIT" at bounding box center [437, 390] width 78 height 18
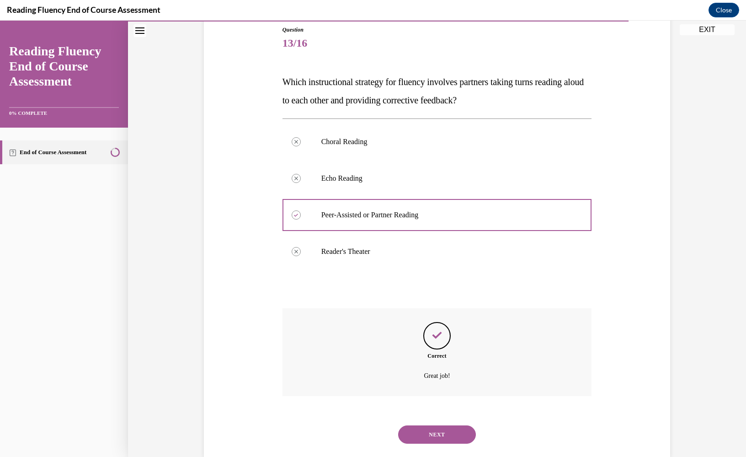
scroll to position [109, 0]
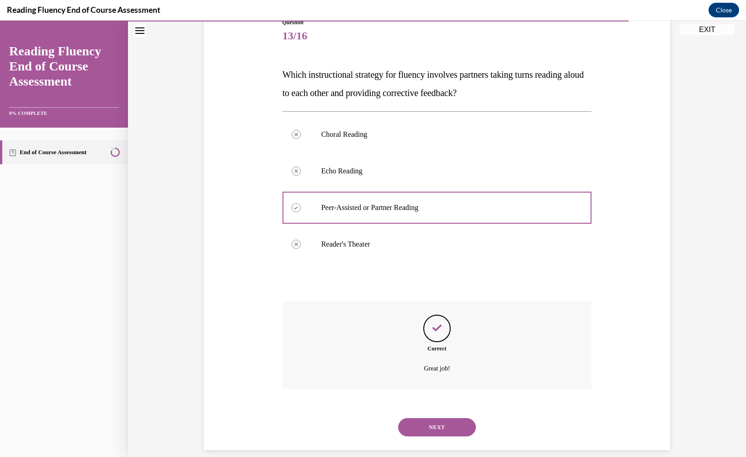
click at [417, 418] on button "NEXT" at bounding box center [437, 427] width 78 height 18
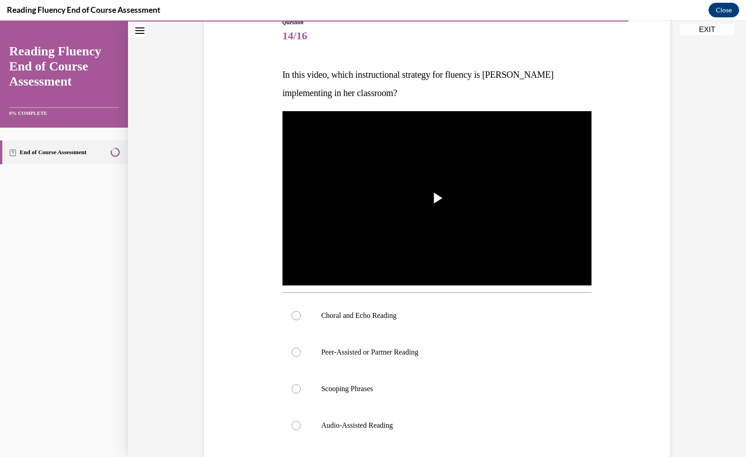
scroll to position [104, 0]
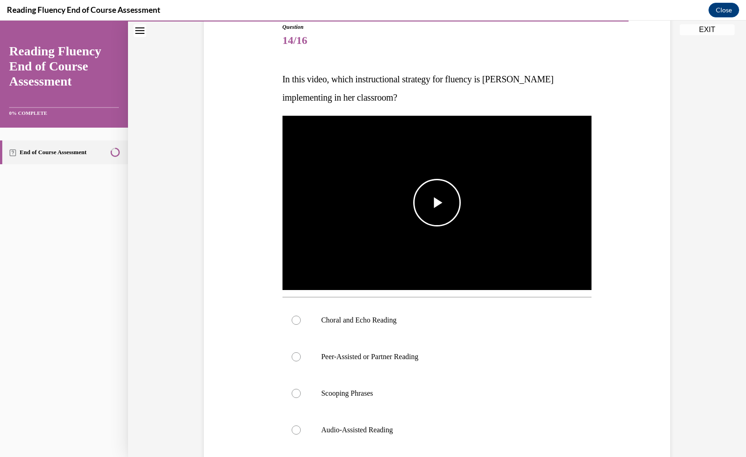
click at [437, 203] on span "Video player" at bounding box center [437, 203] width 0 height 0
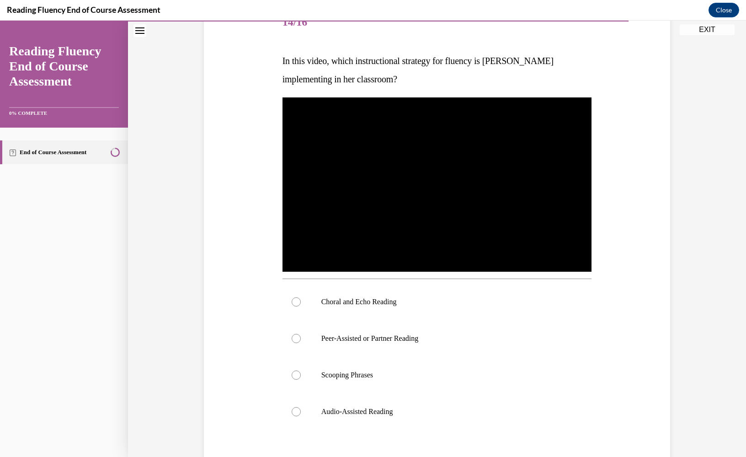
scroll to position [125, 0]
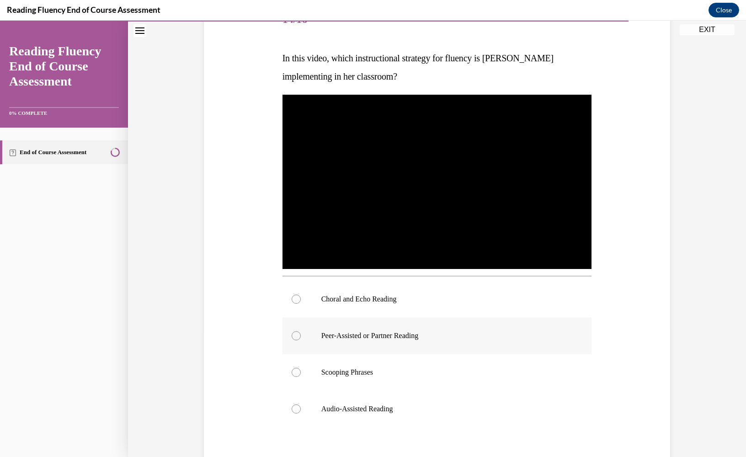
click at [346, 338] on p "Peer-Assisted or Partner Reading" at bounding box center [446, 335] width 248 height 9
click at [301, 338] on input "Peer-Assisted or Partner Reading" at bounding box center [296, 335] width 9 height 9
radio input "true"
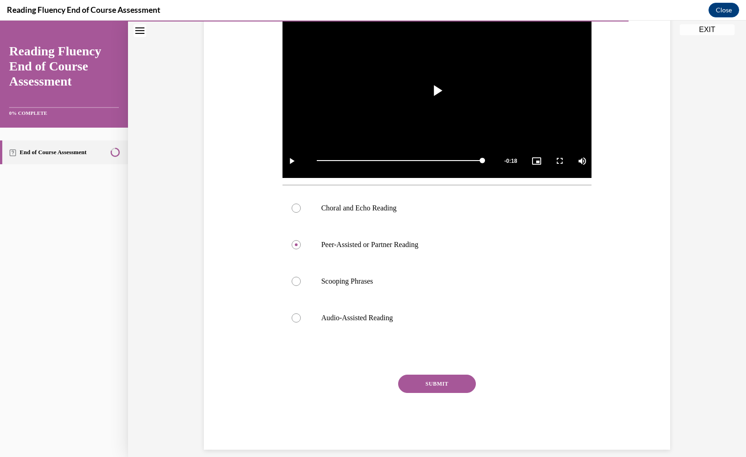
click at [429, 380] on button "SUBMIT" at bounding box center [437, 384] width 78 height 18
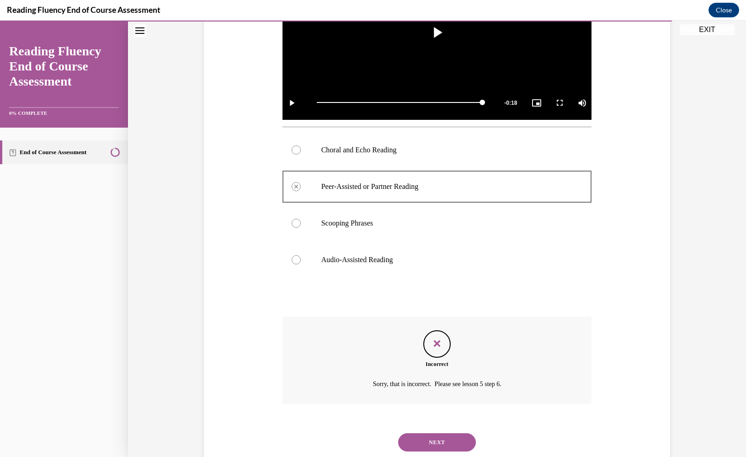
scroll to position [290, 0]
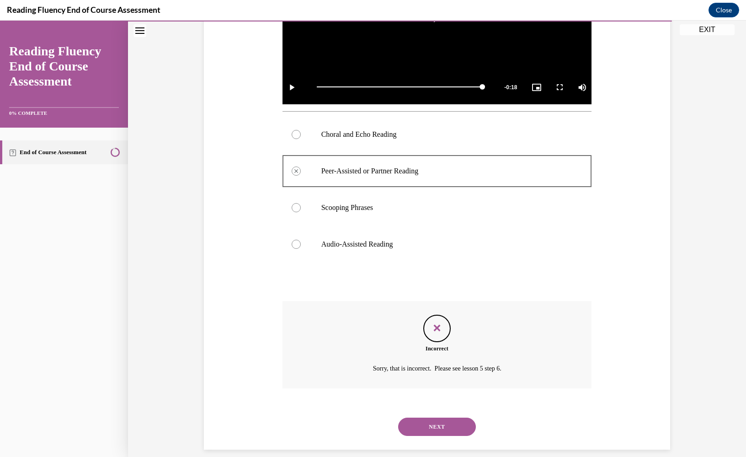
click at [422, 418] on button "NEXT" at bounding box center [437, 427] width 78 height 18
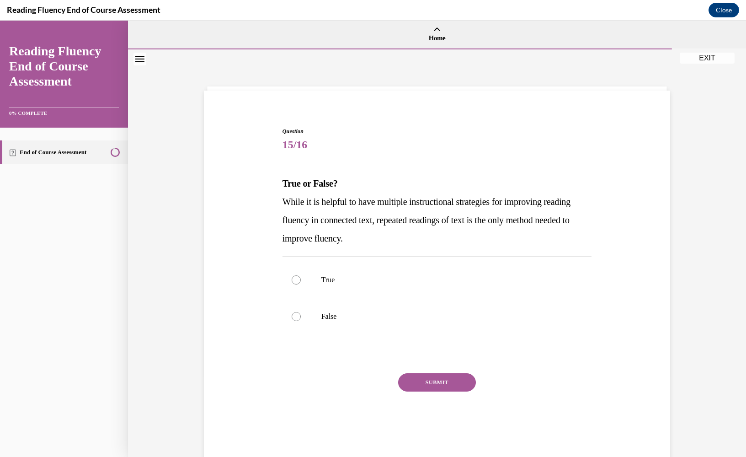
scroll to position [0, 0]
click at [321, 316] on label "False" at bounding box center [438, 316] width 310 height 37
click at [301, 316] on input "False" at bounding box center [296, 316] width 9 height 9
radio input "true"
click at [429, 378] on button "SUBMIT" at bounding box center [437, 382] width 78 height 18
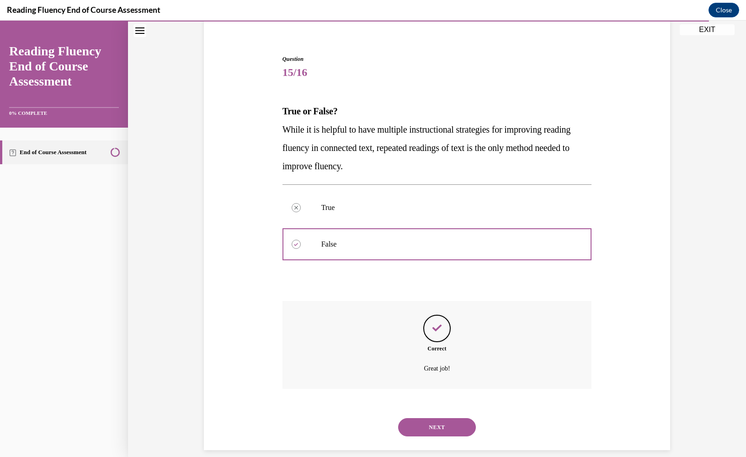
click at [431, 418] on button "NEXT" at bounding box center [437, 427] width 78 height 18
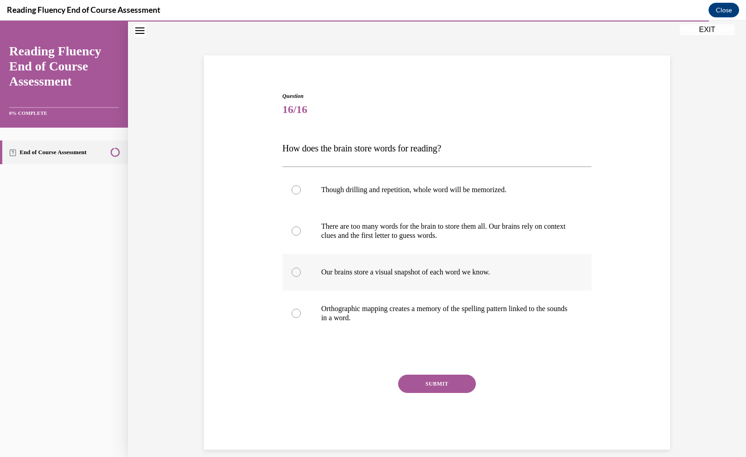
click at [326, 281] on label "Our brains store a visual snapshot of each word we know." at bounding box center [438, 272] width 310 height 37
click at [301, 277] on input "Our brains store a visual snapshot of each word we know." at bounding box center [296, 272] width 9 height 9
radio input "true"
click at [356, 296] on label "Orthographic mapping creates a memory of the spelling pattern linked to the sou…" at bounding box center [438, 313] width 310 height 46
click at [301, 309] on input "Orthographic mapping creates a memory of the spelling pattern linked to the sou…" at bounding box center [296, 313] width 9 height 9
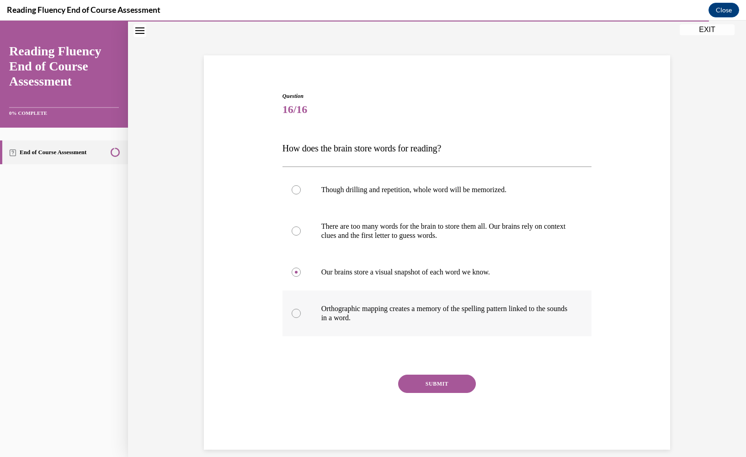
radio input "true"
click at [434, 388] on button "SUBMIT" at bounding box center [437, 384] width 78 height 18
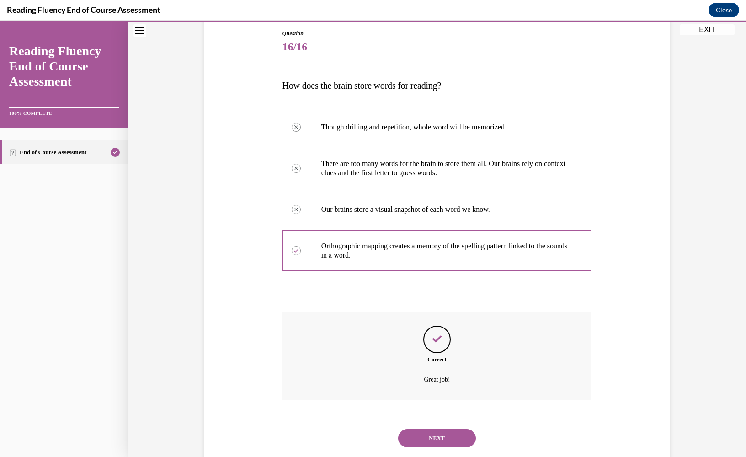
scroll to position [109, 0]
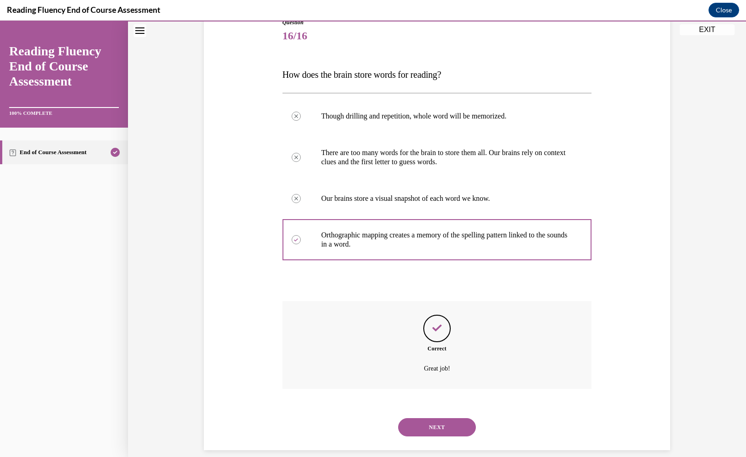
click at [425, 418] on button "NEXT" at bounding box center [437, 427] width 78 height 18
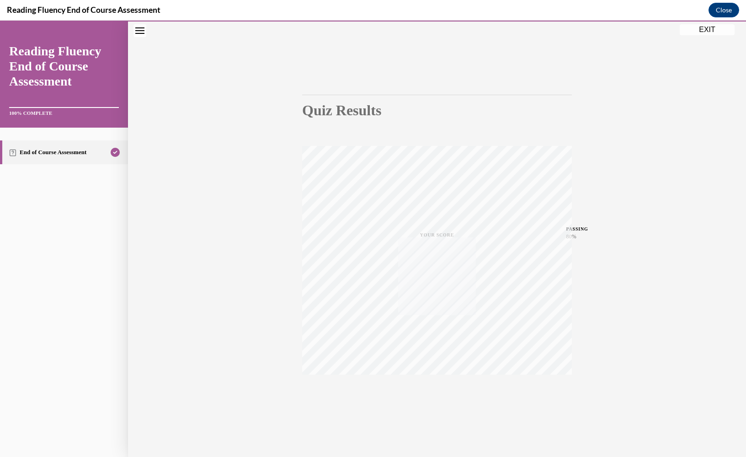
scroll to position [32, 0]
click at [698, 28] on button "EXIT" at bounding box center [707, 29] width 55 height 11
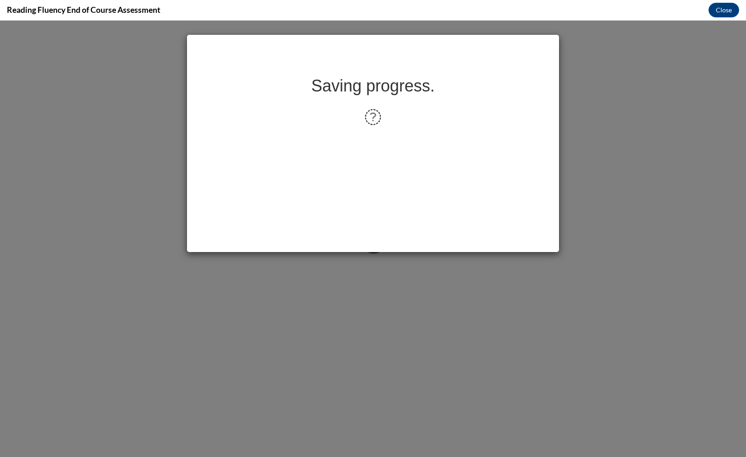
scroll to position [0, 0]
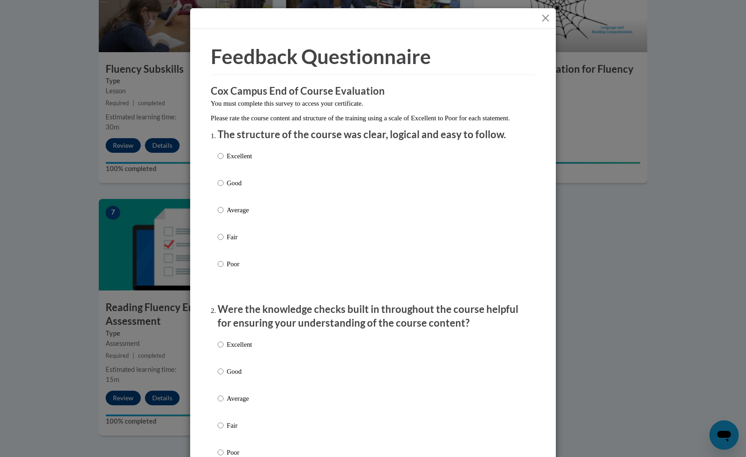
click at [238, 188] on p "Good" at bounding box center [239, 183] width 25 height 10
click at [224, 188] on input "Good" at bounding box center [221, 183] width 6 height 10
radio input "true"
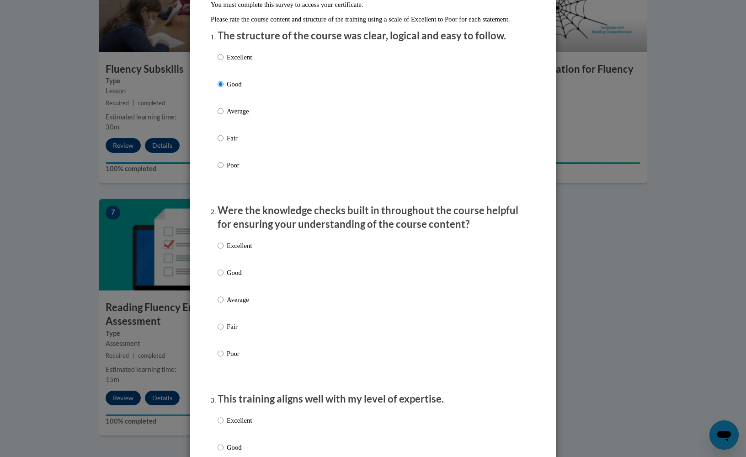
scroll to position [128, 0]
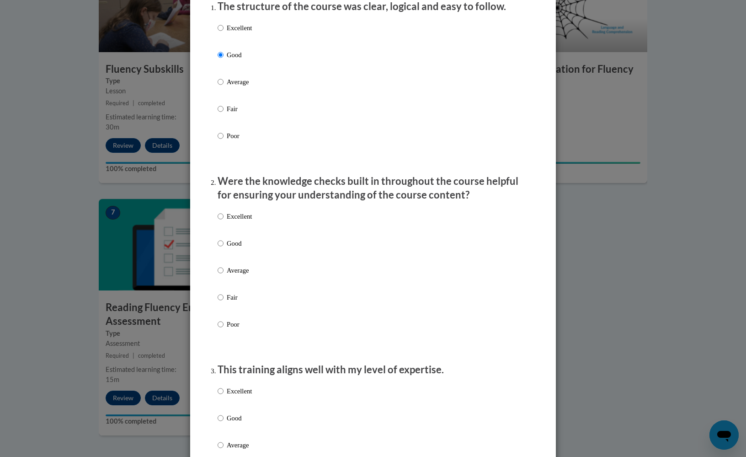
click at [227, 248] on p "Good" at bounding box center [239, 243] width 25 height 10
click at [224, 248] on input "Good" at bounding box center [221, 243] width 6 height 10
radio input "true"
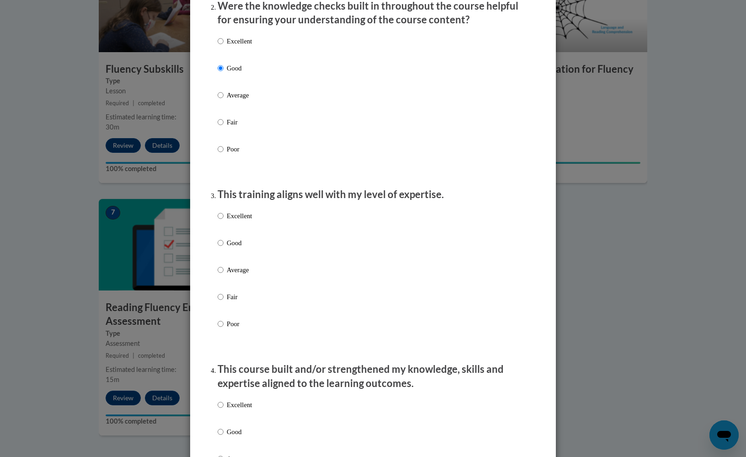
scroll to position [306, 0]
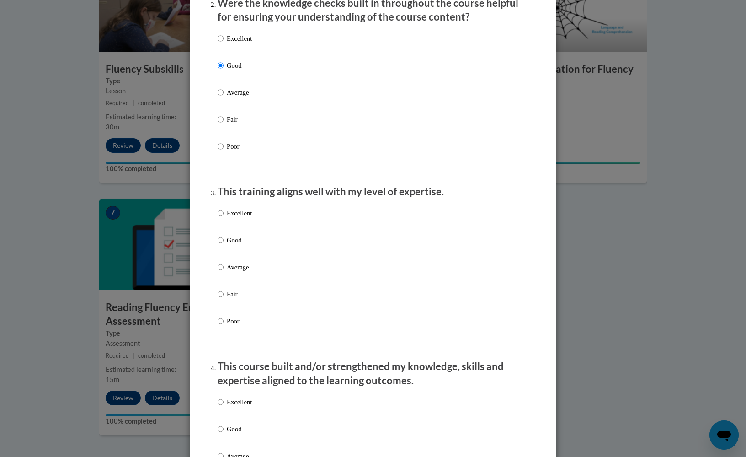
click at [234, 272] on p "Average" at bounding box center [239, 267] width 25 height 10
click at [224, 272] on input "Average" at bounding box center [221, 267] width 6 height 10
radio input "true"
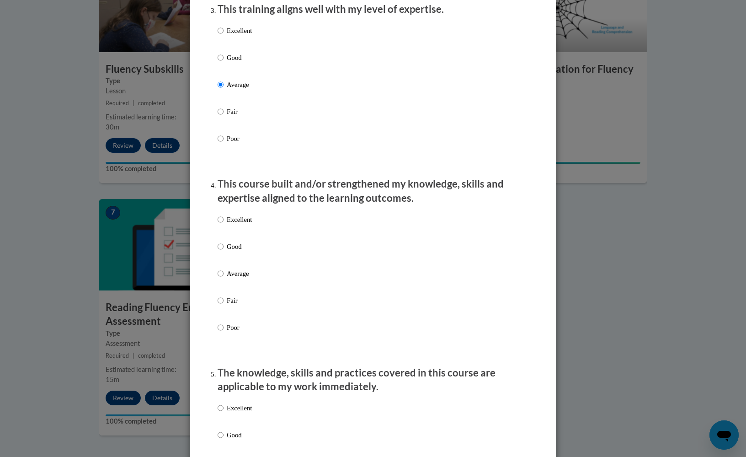
scroll to position [516, 0]
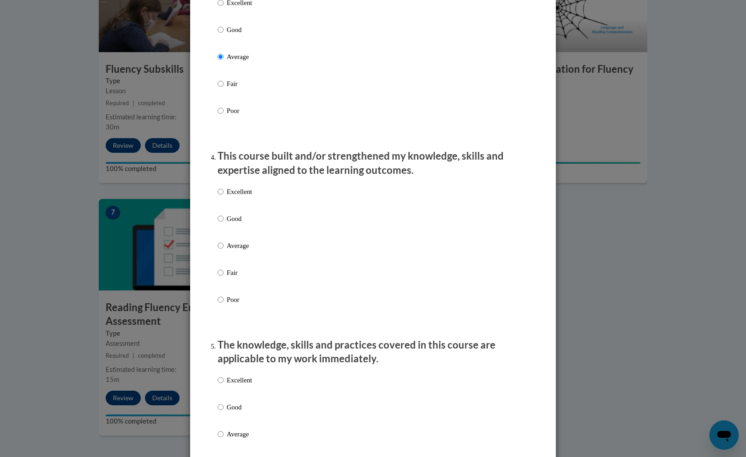
click at [233, 259] on label "Average" at bounding box center [235, 253] width 34 height 25
click at [224, 251] on input "Average" at bounding box center [221, 246] width 6 height 10
radio input "true"
click at [234, 412] on p "Good" at bounding box center [239, 407] width 25 height 10
click at [224, 412] on input "Good" at bounding box center [221, 407] width 6 height 10
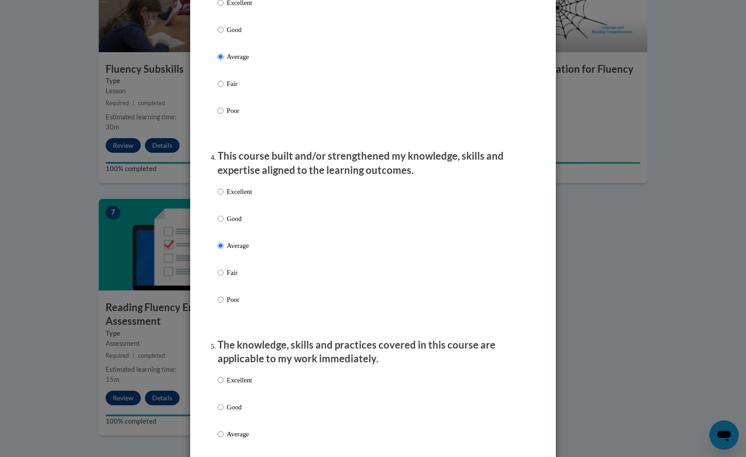
radio input "true"
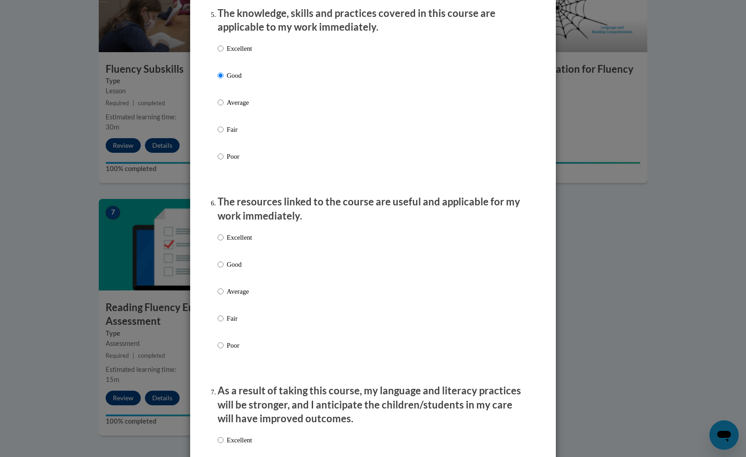
scroll to position [860, 0]
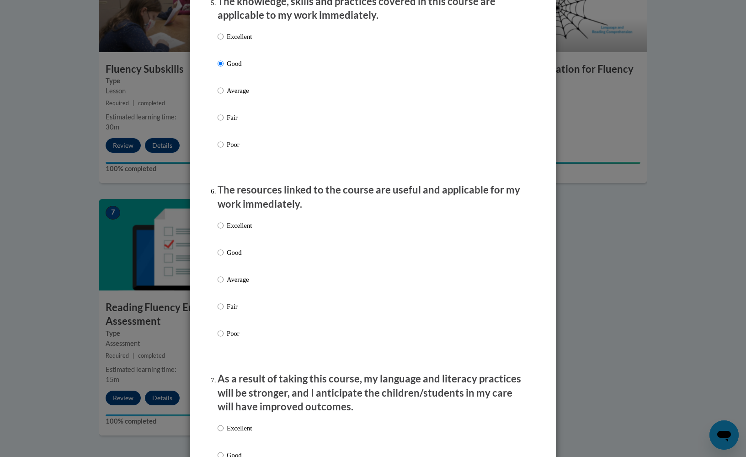
click at [240, 284] on p "Average" at bounding box center [239, 279] width 25 height 10
click at [224, 284] on input "Average" at bounding box center [221, 279] width 6 height 10
radio input "true"
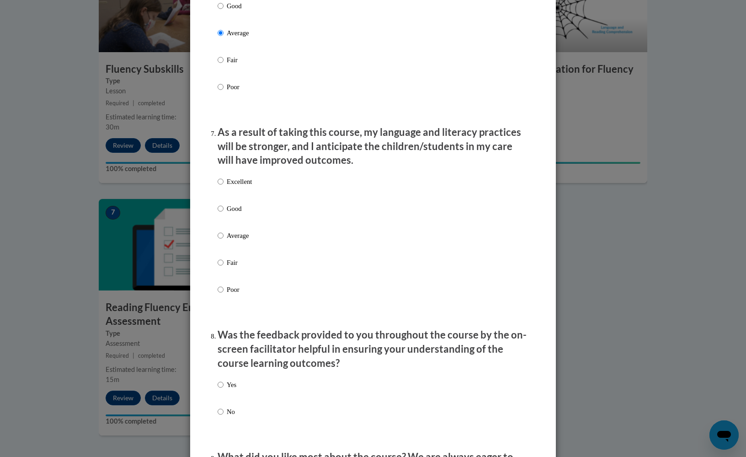
scroll to position [1119, 0]
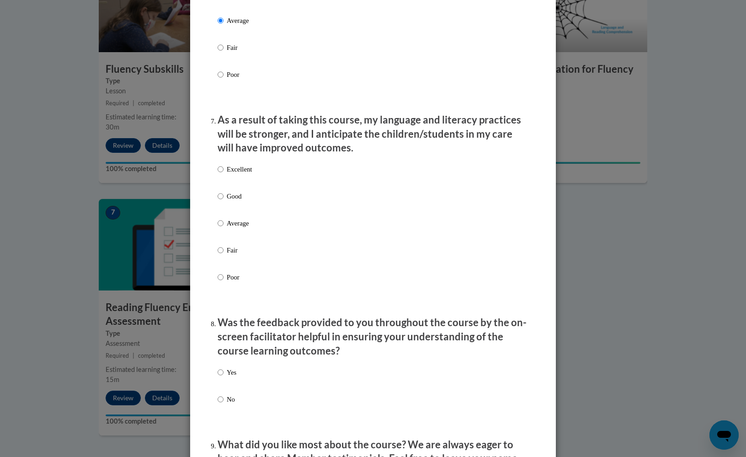
click at [230, 198] on p "Good" at bounding box center [239, 196] width 25 height 10
click at [224, 198] on input "Good" at bounding box center [221, 196] width 6 height 10
radio input "true"
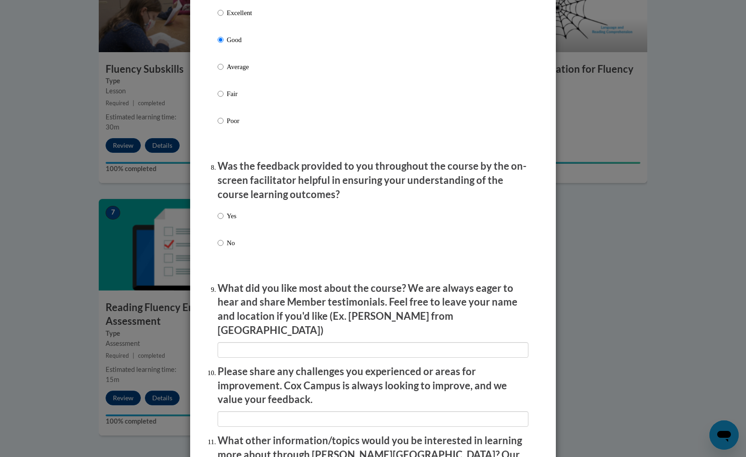
scroll to position [1279, 0]
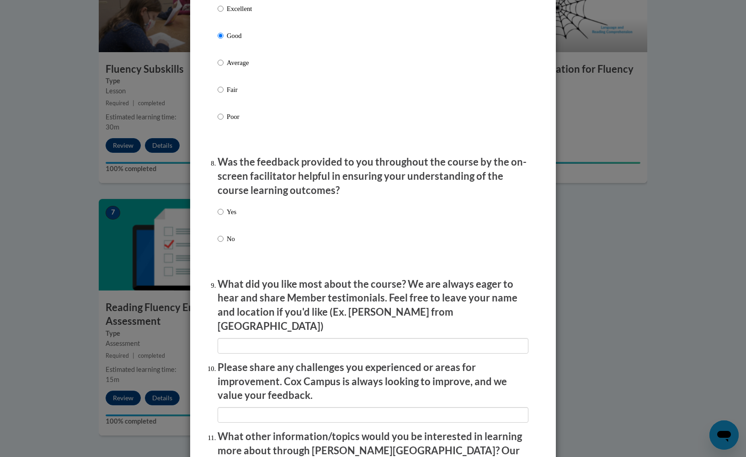
click at [223, 209] on input "Yes" at bounding box center [221, 212] width 6 height 10
radio input "true"
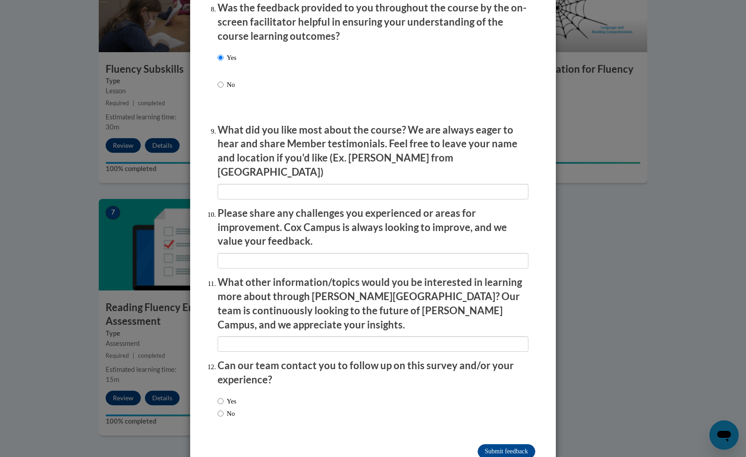
scroll to position [1433, 0]
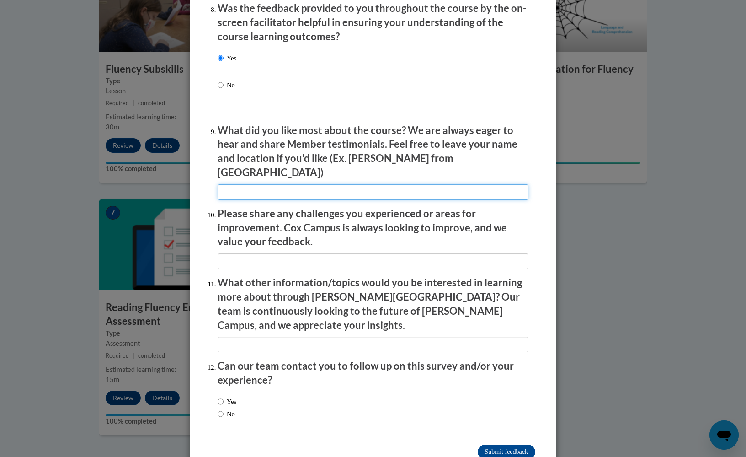
click at [238, 184] on input "textbox" at bounding box center [373, 192] width 311 height 16
type input "n"
click at [252, 184] on input "textbox" at bounding box center [373, 192] width 311 height 16
click at [296, 184] on input "textbox" at bounding box center [373, 192] width 311 height 16
type input "I liked the information that was explained in the videos."
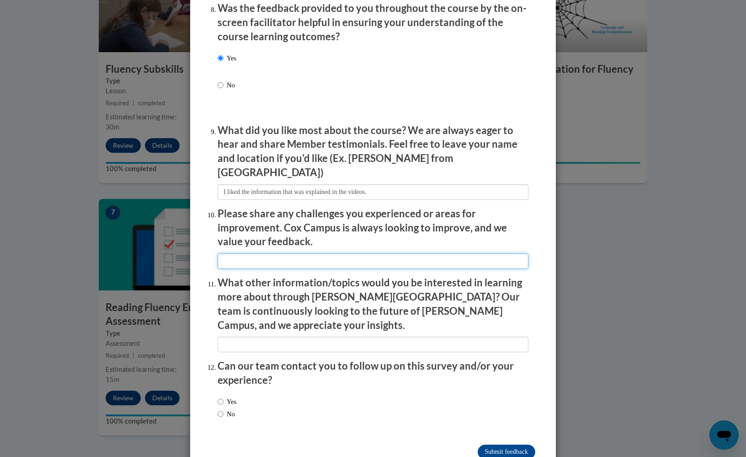
click at [331, 253] on input "textbox" at bounding box center [373, 261] width 311 height 16
type input "The buttons were not working when trying to submit my answers on some of the qu…"
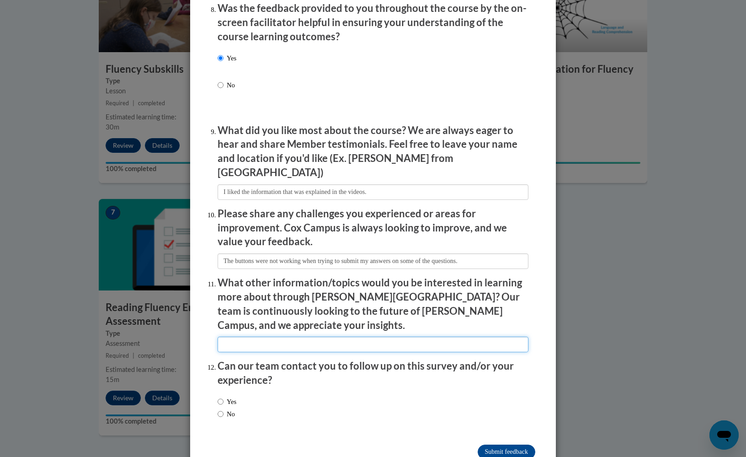
click at [287, 337] on input "textbox" at bounding box center [373, 345] width 311 height 16
type input "Im not sure."
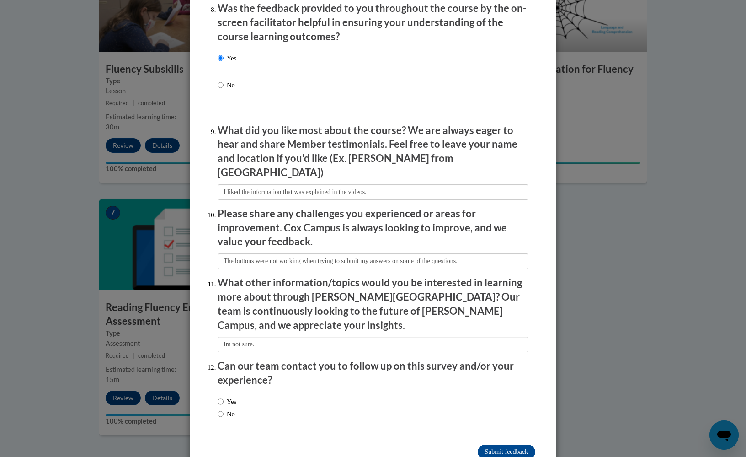
click at [279, 359] on p "Can our team contact you to follow up on this survey and/or your experience?" at bounding box center [373, 373] width 311 height 28
click at [223, 409] on label "No" at bounding box center [226, 414] width 17 height 10
click at [223, 409] on input "No" at bounding box center [221, 414] width 6 height 10
radio input "true"
click at [491, 445] on input "Submit feedback" at bounding box center [507, 452] width 58 height 15
